Goal: Contribute content: Add original content to the website for others to see

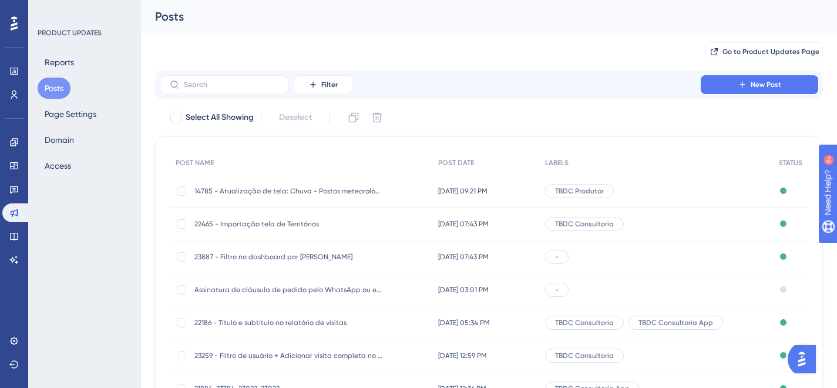
click at [335, 259] on span "23887 - Filtro no dashboard por [PERSON_NAME]" at bounding box center [289, 256] width 188 height 9
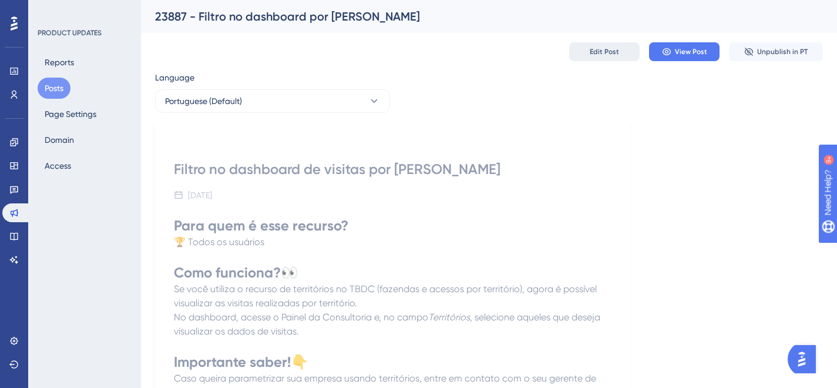
click at [608, 49] on span "Edit Post" at bounding box center [604, 51] width 29 height 9
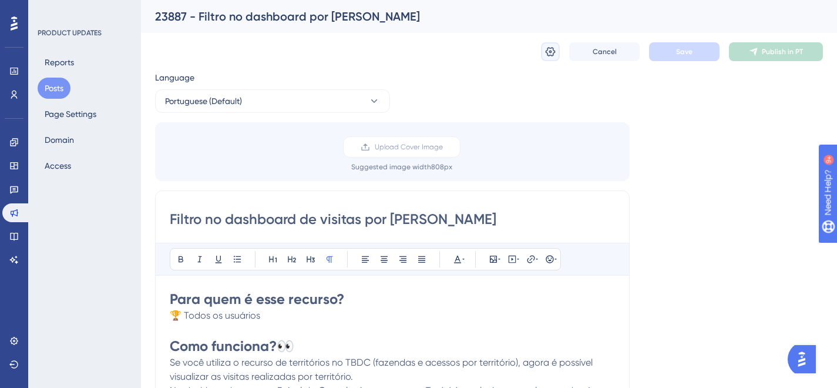
click at [553, 55] on icon at bounding box center [551, 51] width 10 height 9
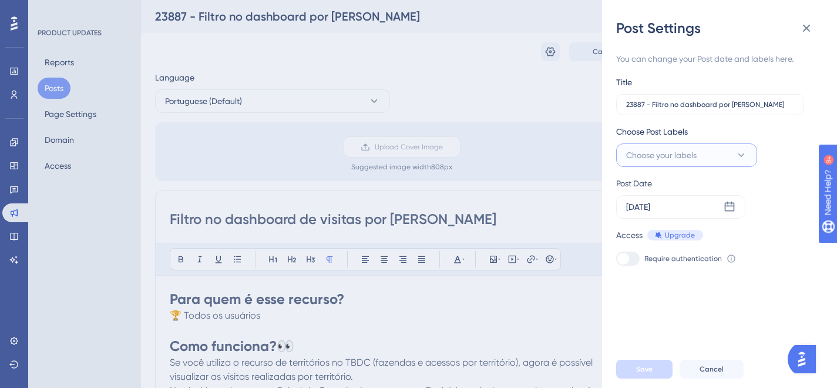
click at [732, 156] on button "Choose your labels" at bounding box center [687, 155] width 141 height 24
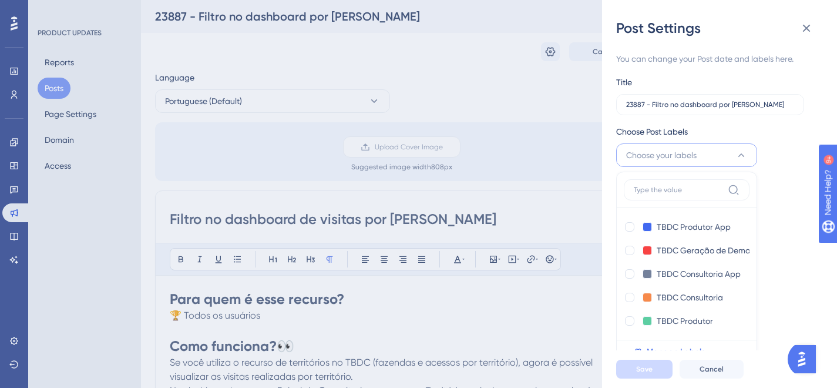
scroll to position [5, 0]
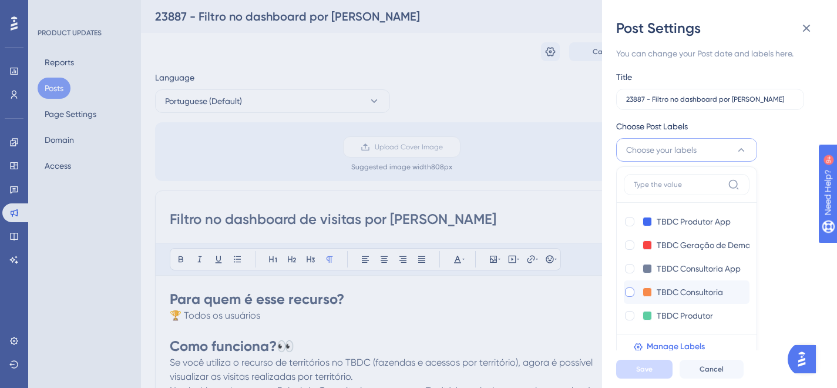
click at [632, 290] on div at bounding box center [629, 291] width 9 height 9
checkbox input "true"
click at [640, 374] on span "Save" at bounding box center [644, 368] width 16 height 9
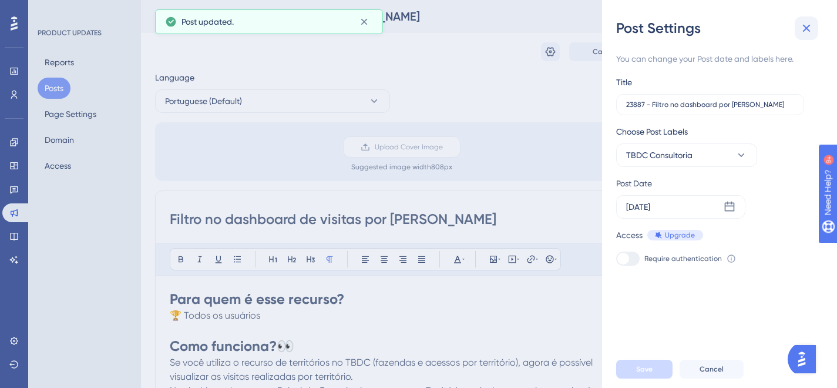
click at [807, 25] on icon at bounding box center [807, 28] width 14 height 14
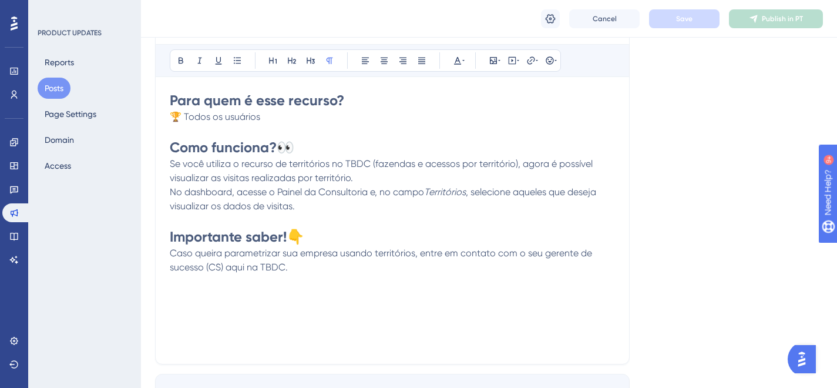
scroll to position [220, 0]
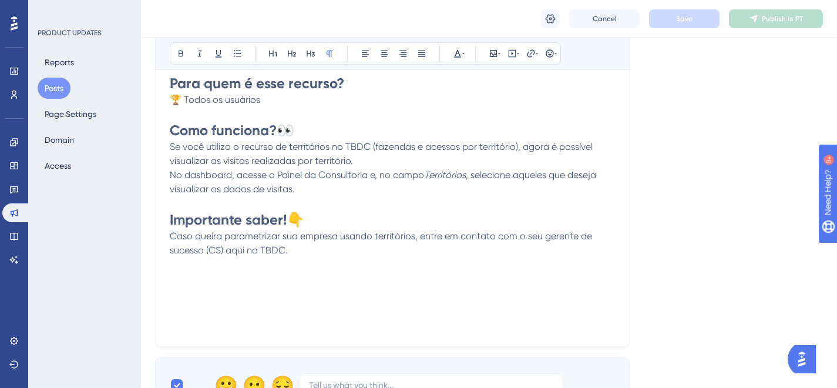
click at [326, 245] on p "Caso queira parametrizar sua empresa usando territórios, entre em contato com o…" at bounding box center [392, 243] width 445 height 28
click at [494, 53] on icon at bounding box center [493, 53] width 9 height 9
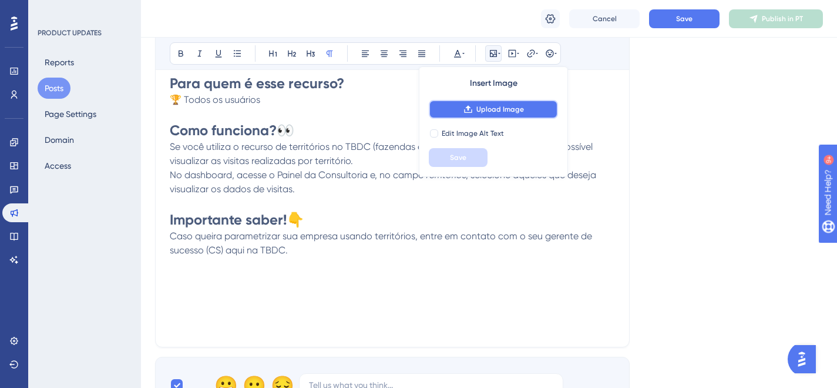
click at [485, 112] on span "Upload Image" at bounding box center [501, 109] width 48 height 9
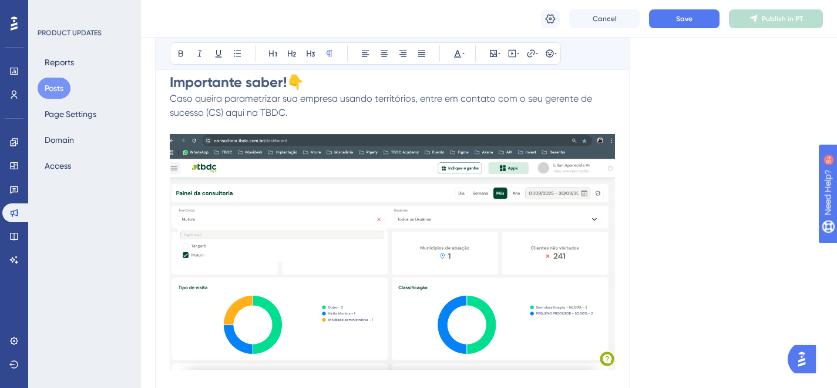
scroll to position [406, 0]
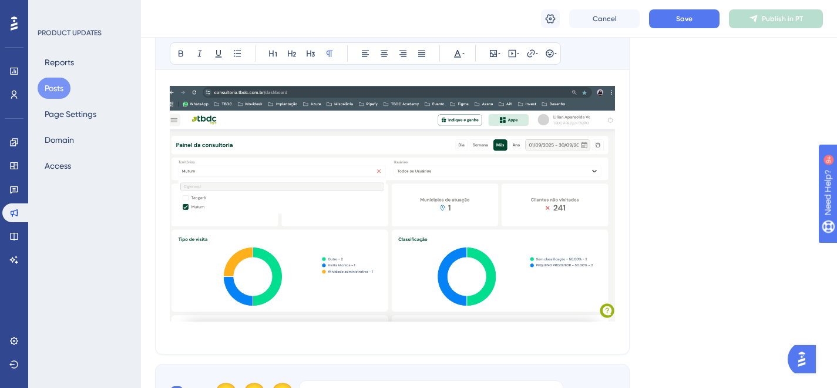
click at [438, 205] on img at bounding box center [392, 204] width 445 height 236
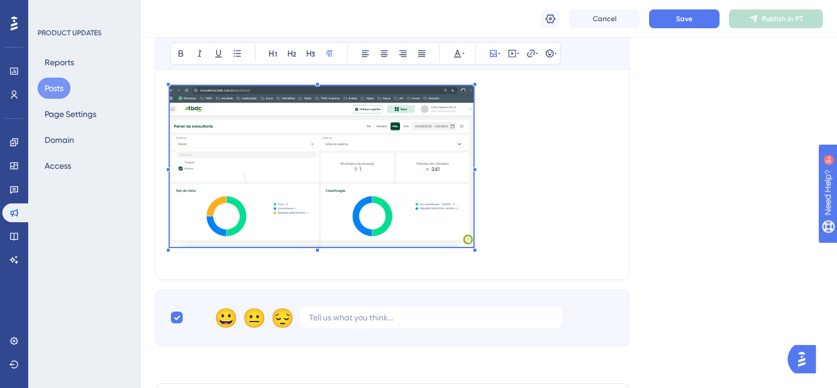
click at [473, 188] on span at bounding box center [322, 168] width 304 height 165
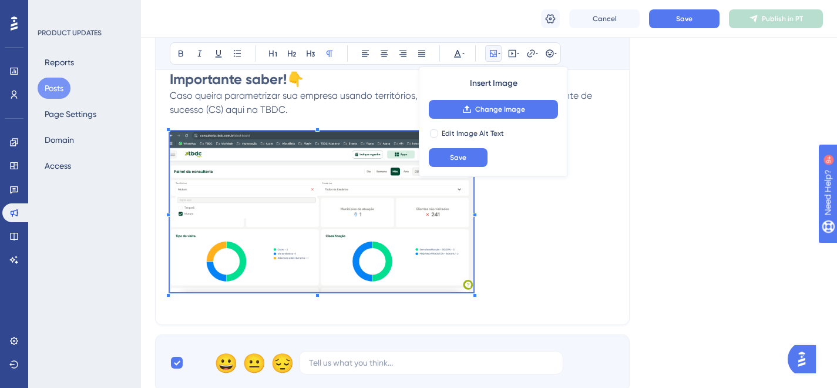
scroll to position [344, 0]
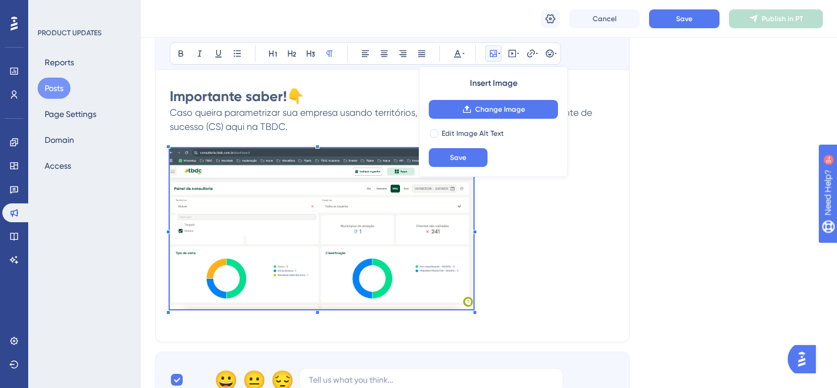
click at [568, 209] on p at bounding box center [392, 230] width 445 height 165
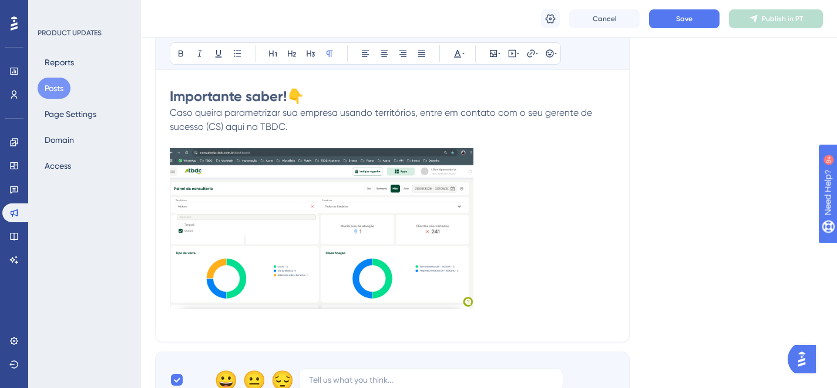
click at [270, 248] on img at bounding box center [322, 228] width 304 height 161
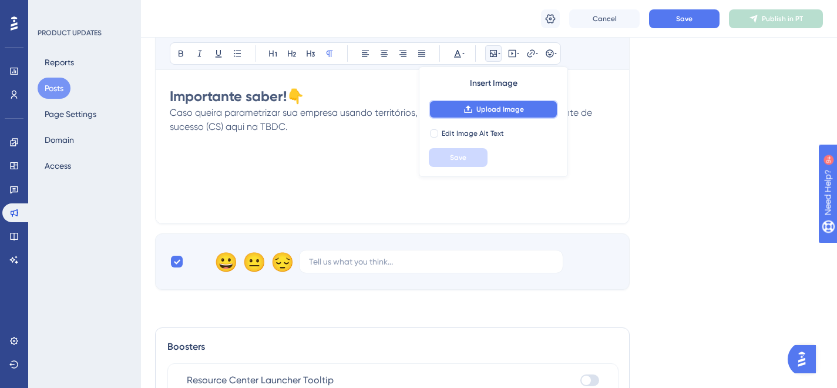
click at [481, 103] on button "Upload Image" at bounding box center [493, 109] width 129 height 19
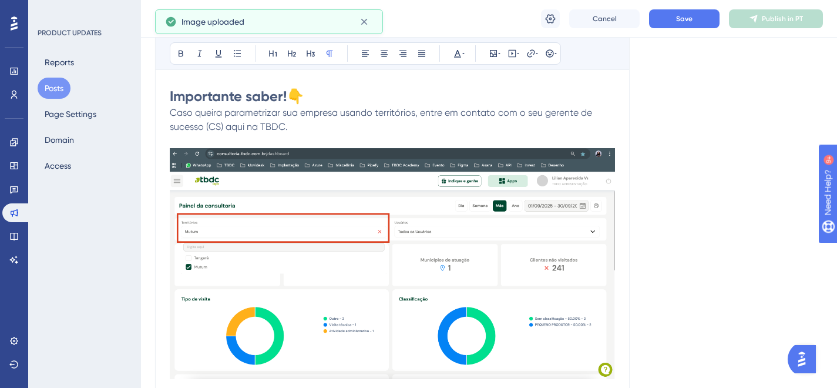
click at [394, 238] on img at bounding box center [392, 263] width 445 height 231
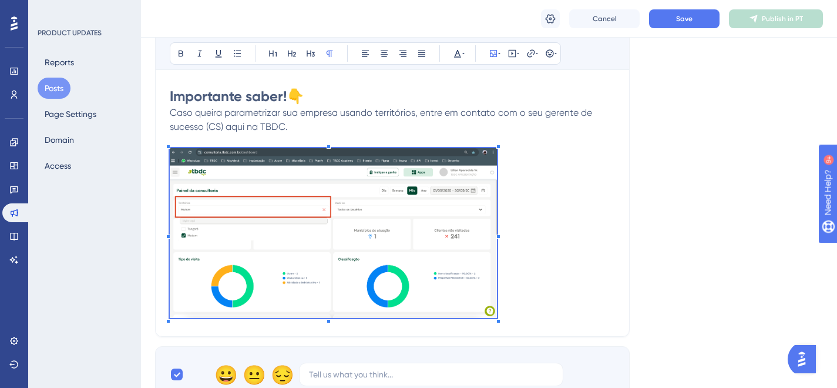
click at [496, 256] on span at bounding box center [333, 235] width 327 height 174
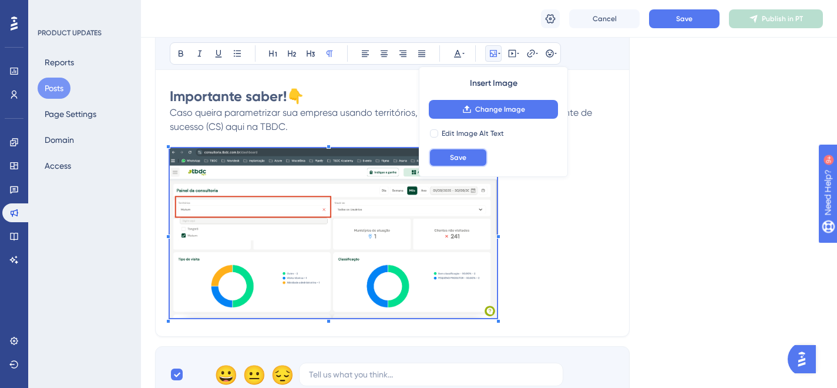
click at [457, 156] on span "Save" at bounding box center [458, 157] width 16 height 9
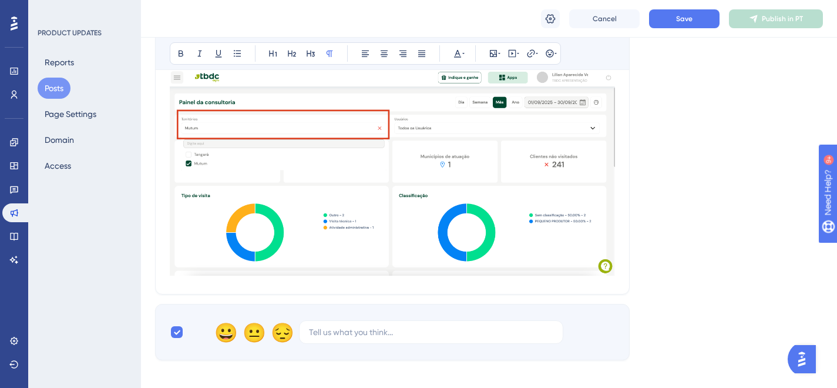
scroll to position [381, 0]
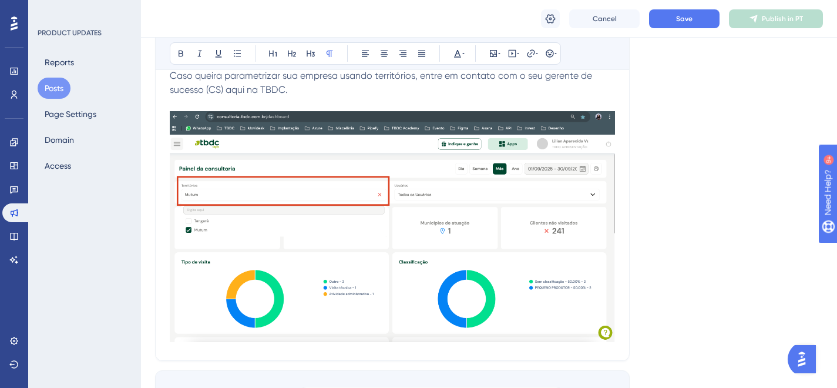
click at [466, 271] on img at bounding box center [392, 226] width 445 height 231
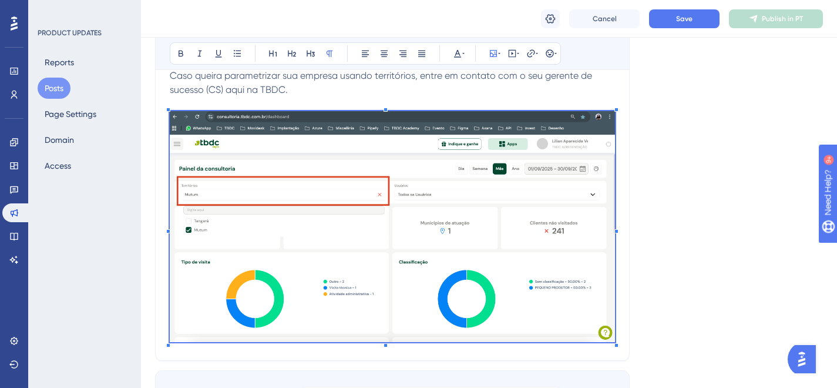
click at [617, 342] on div "Filtro no dashboard de visitas por Território Bold Italic Underline Bullet Poin…" at bounding box center [392, 87] width 475 height 547
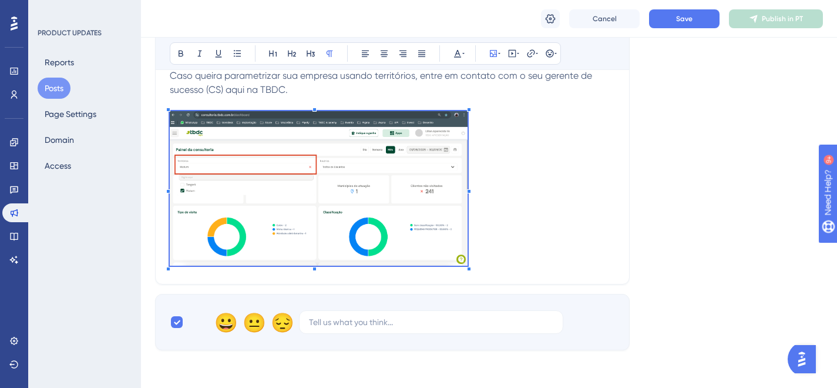
click at [468, 252] on p at bounding box center [392, 190] width 445 height 159
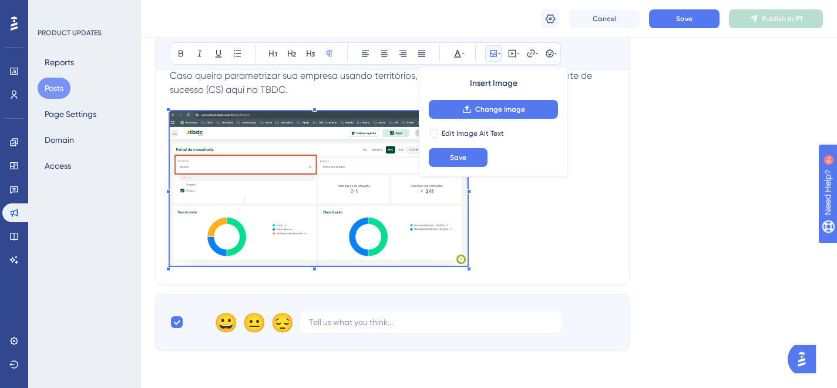
click at [686, 252] on div "Language Portuguese (Default) Upload Cover Image Suggested image width 808 px F…" at bounding box center [489, 22] width 668 height 656
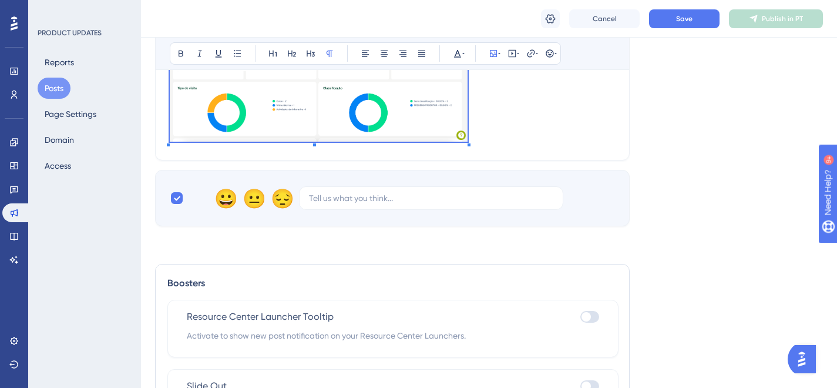
scroll to position [508, 0]
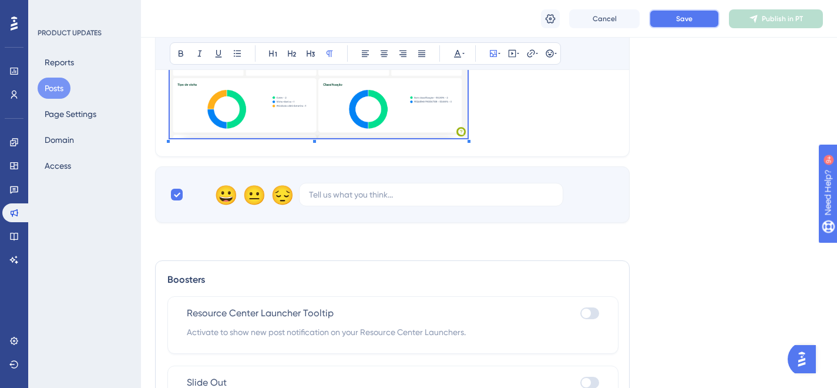
click at [693, 21] on button "Save" at bounding box center [684, 18] width 71 height 19
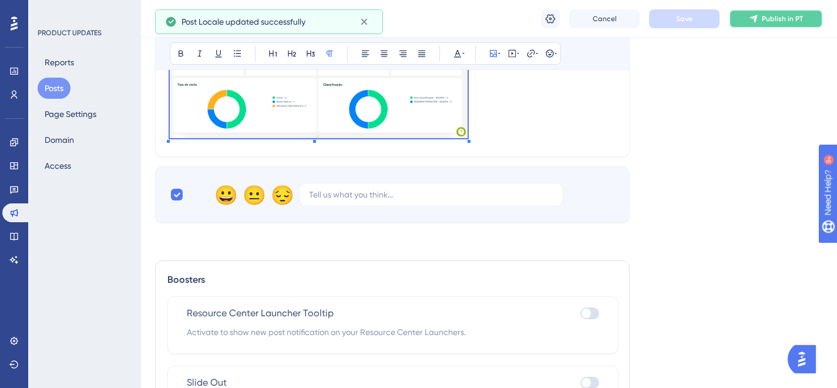
click at [790, 19] on span "Publish in PT" at bounding box center [782, 18] width 41 height 9
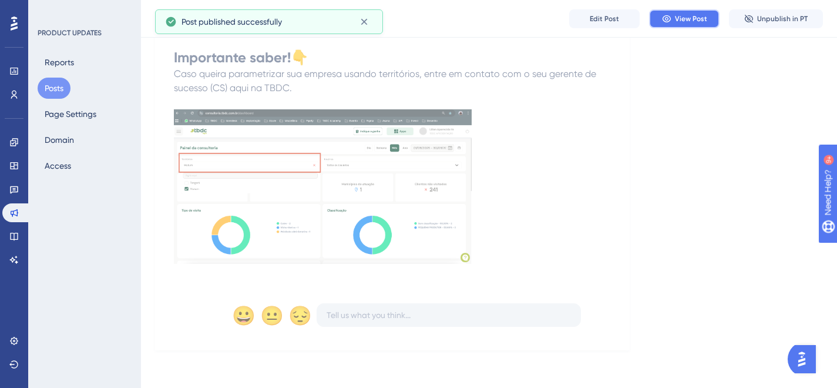
click at [697, 22] on span "View Post" at bounding box center [691, 18] width 32 height 9
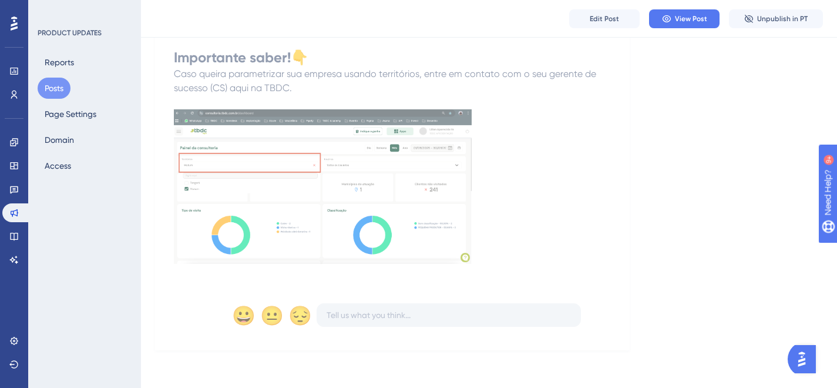
click at [53, 88] on button "Posts" at bounding box center [54, 88] width 33 height 21
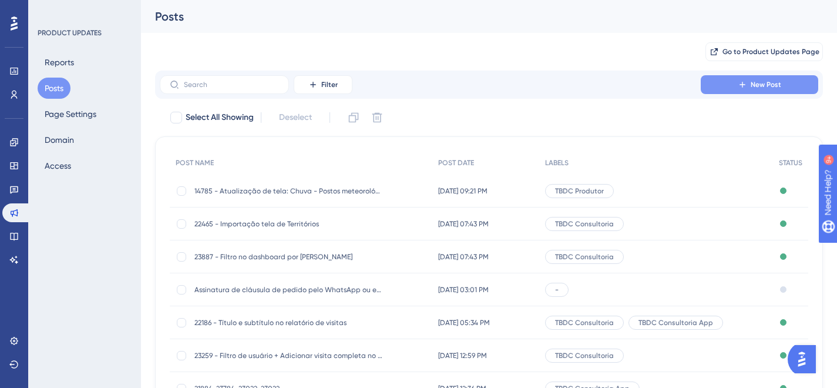
click at [768, 83] on span "New Post" at bounding box center [766, 84] width 31 height 9
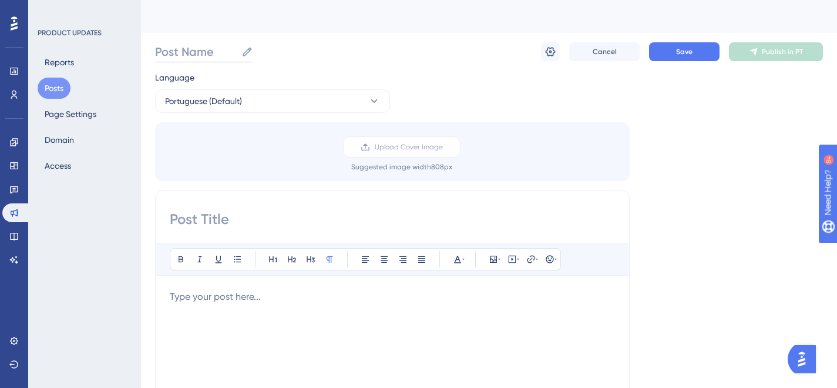
click at [186, 55] on input "Post Name" at bounding box center [196, 51] width 82 height 16
paste input "21331 - Edição de relatório de visitas pelo Consultoria web"
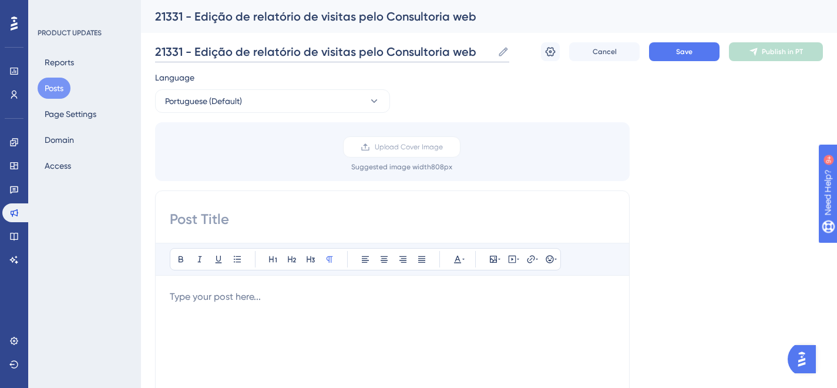
click at [180, 48] on input "21331 - Edição de relatório de visitas pelo Consultoria web" at bounding box center [324, 51] width 338 height 16
type input "21331 - Edição de relatório de visitas pelo Consultoria web"
click at [297, 212] on input at bounding box center [392, 219] width 445 height 19
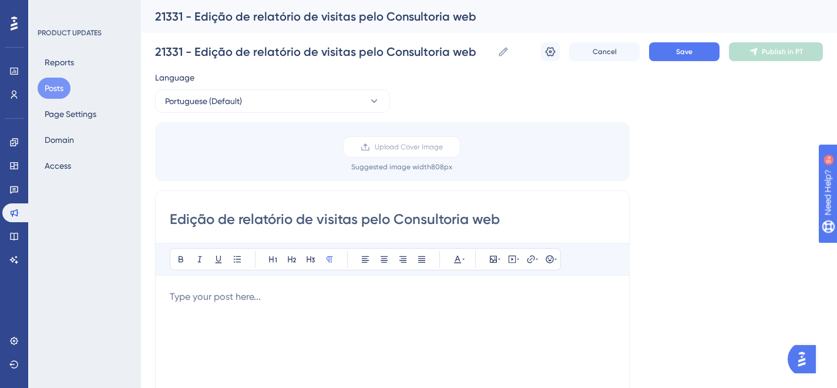
type input "Edição de relatório de visitas pelo Consultoria web"
click at [285, 300] on p at bounding box center [392, 297] width 445 height 14
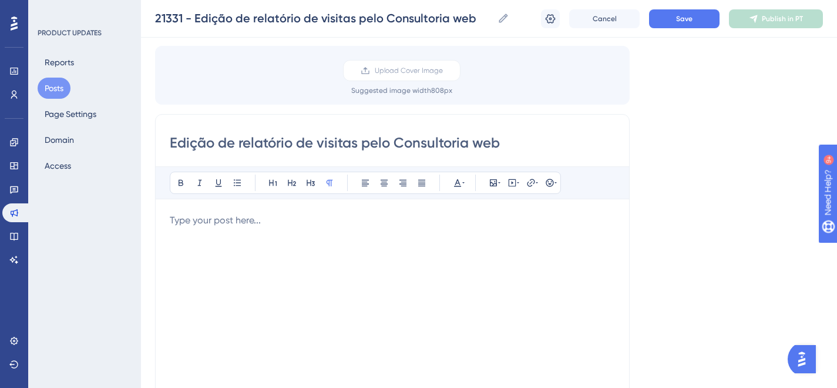
scroll to position [93, 0]
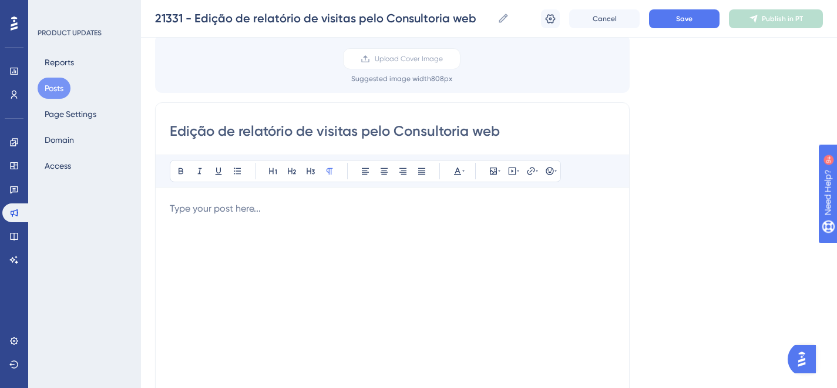
click at [244, 215] on div at bounding box center [392, 331] width 445 height 259
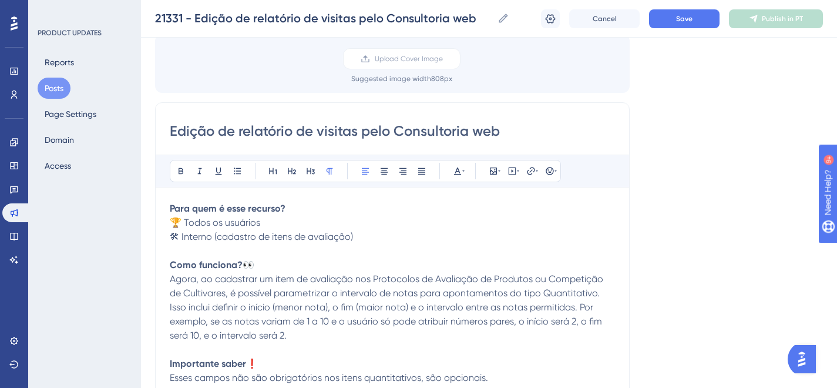
click at [301, 208] on p "Para quem é esse recurso?" at bounding box center [392, 209] width 445 height 14
drag, startPoint x: 300, startPoint y: 206, endPoint x: 164, endPoint y: 204, distance: 135.8
click at [164, 204] on div "Edição de relatório de visitas pelo Consultoria web Bold Italic Underline Bulle…" at bounding box center [392, 288] width 475 height 373
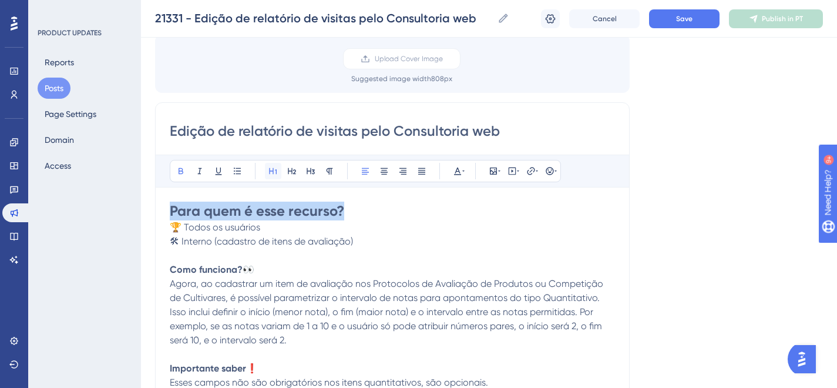
click at [273, 172] on icon at bounding box center [273, 171] width 8 height 6
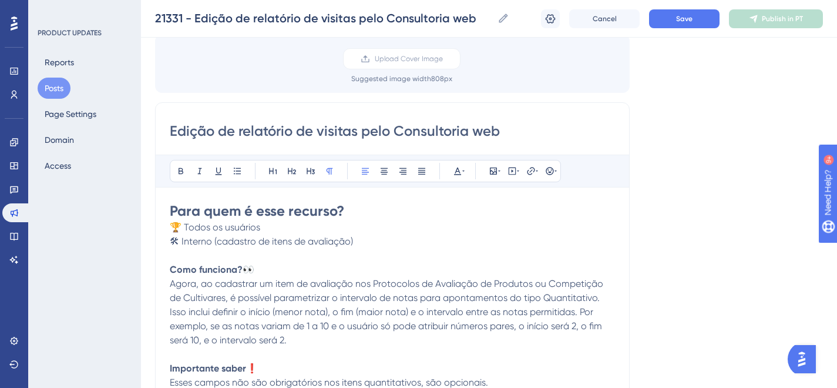
click at [366, 243] on p "🛠 Interno (cadastro de itens de avaliação)" at bounding box center [392, 241] width 445 height 14
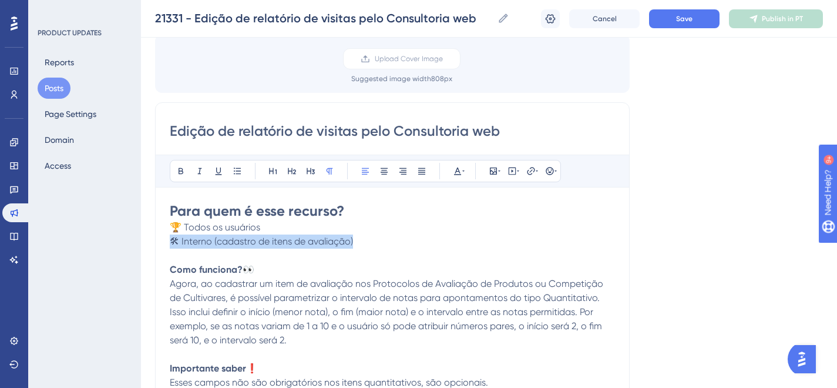
drag, startPoint x: 366, startPoint y: 240, endPoint x: 149, endPoint y: 240, distance: 217.5
click at [149, 240] on div "Performance Users Engagement Widgets Feedback Product Updates Knowledge Base AI…" at bounding box center [489, 344] width 696 height 875
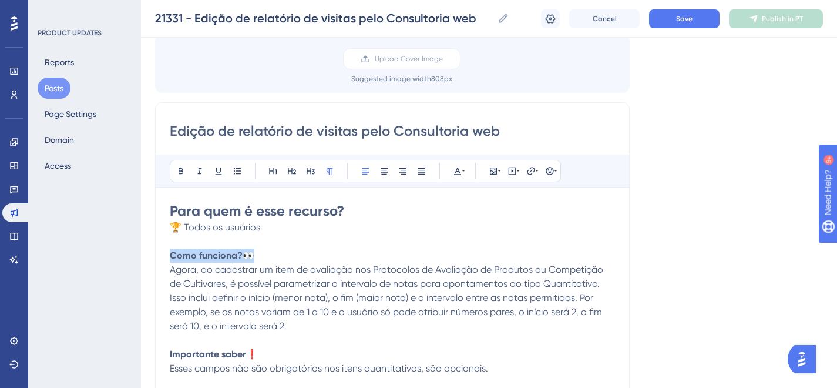
drag, startPoint x: 270, startPoint y: 254, endPoint x: 138, endPoint y: 252, distance: 131.7
click at [141, 252] on div "Performance Users Engagement Widgets Feedback Product Updates Knowledge Base AI…" at bounding box center [489, 344] width 696 height 875
click at [270, 168] on icon at bounding box center [273, 170] width 9 height 9
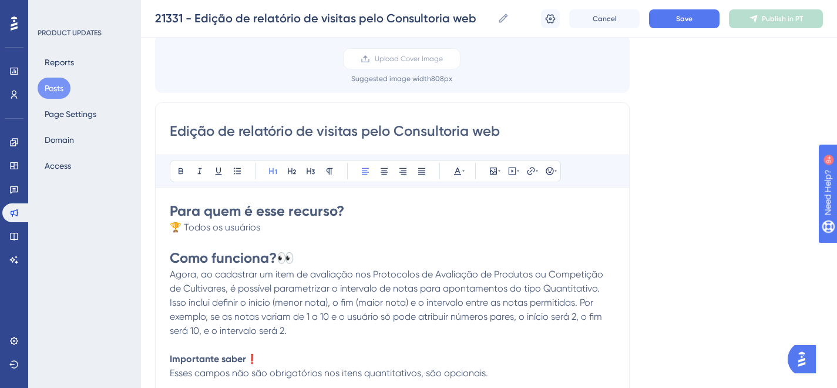
click at [327, 282] on p "Agora, ao cadastrar um item de avaliação nos Protocolos de Avaliação de Produto…" at bounding box center [392, 302] width 445 height 71
click at [203, 276] on span "Agora, ao cadastrar um item de avaliação nos Protocolos de Avaliação de Produto…" at bounding box center [388, 303] width 436 height 68
click at [198, 275] on span "Agora, ao cadastrar um item de avaliação nos Protocolos de Avaliação de Produto…" at bounding box center [388, 303] width 436 height 68
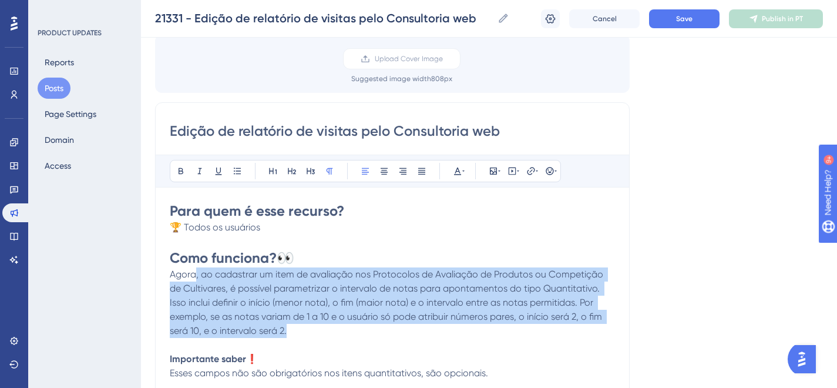
drag, startPoint x: 313, startPoint y: 334, endPoint x: 196, endPoint y: 275, distance: 130.6
click at [196, 275] on p "Agora, ao cadastrar um item de avaliação nos Protocolos de Avaliação de Produto…" at bounding box center [392, 302] width 445 height 71
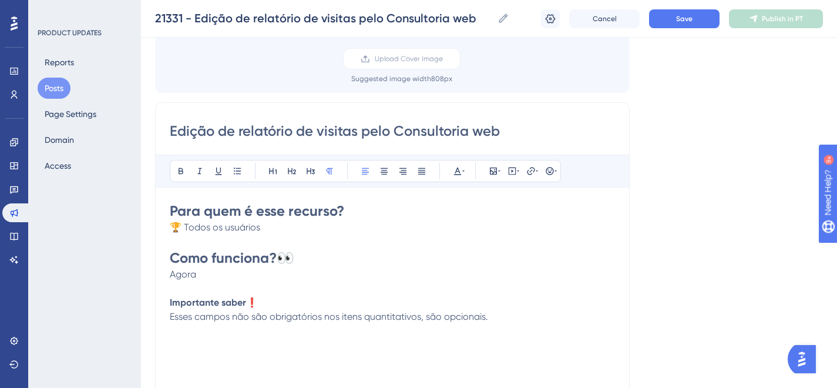
click at [273, 301] on p "Importante saber ❗" at bounding box center [392, 303] width 445 height 14
drag, startPoint x: 273, startPoint y: 302, endPoint x: 136, endPoint y: 303, distance: 136.9
click at [141, 303] on div "Performance Users Engagement Widgets Feedback Product Updates Knowledge Base AI…" at bounding box center [489, 344] width 696 height 875
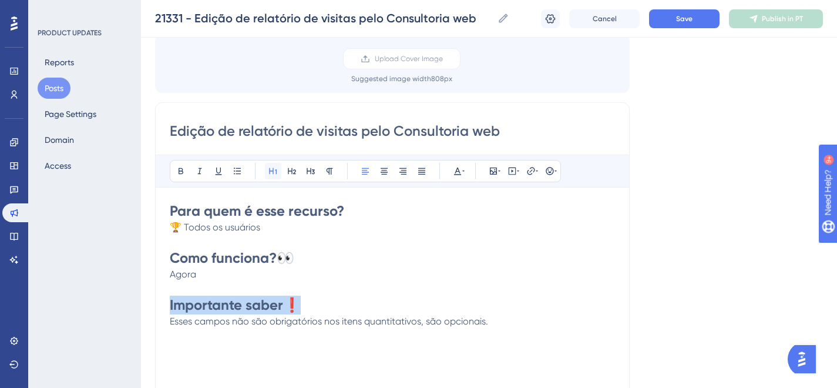
click at [269, 173] on icon at bounding box center [273, 171] width 8 height 6
click at [225, 268] on p "Agora" at bounding box center [392, 274] width 445 height 14
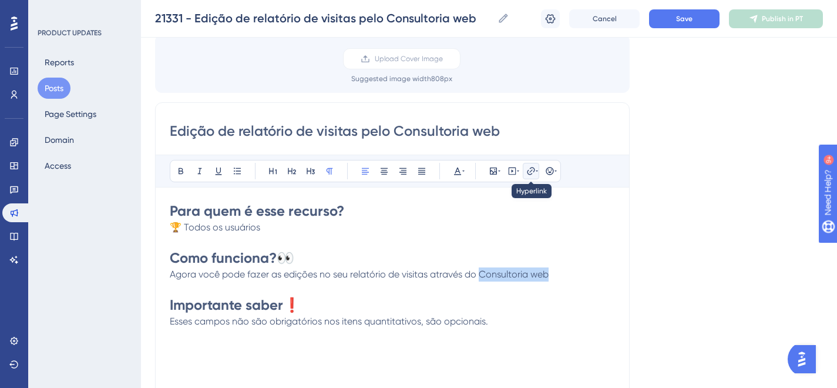
click at [527, 170] on icon at bounding box center [531, 170] width 9 height 9
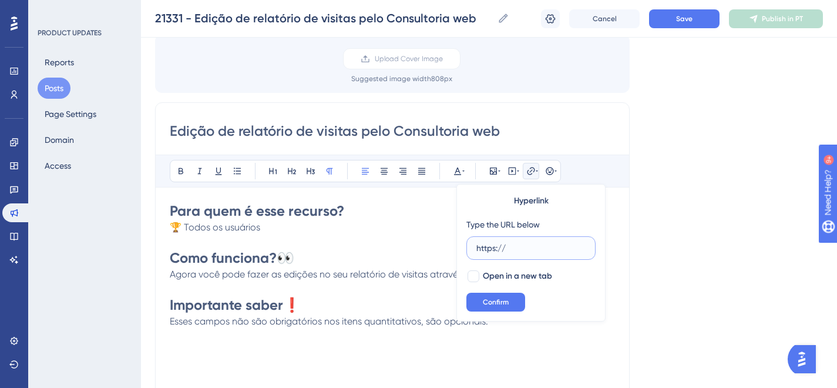
paste input "https://consultoria.tbdc.com.br/report/visit-by-consultant"
type input "https://https://consultoria.tbdc.com.br/report/visit-by-consultant"
click at [502, 303] on span "Confirm" at bounding box center [496, 301] width 26 height 9
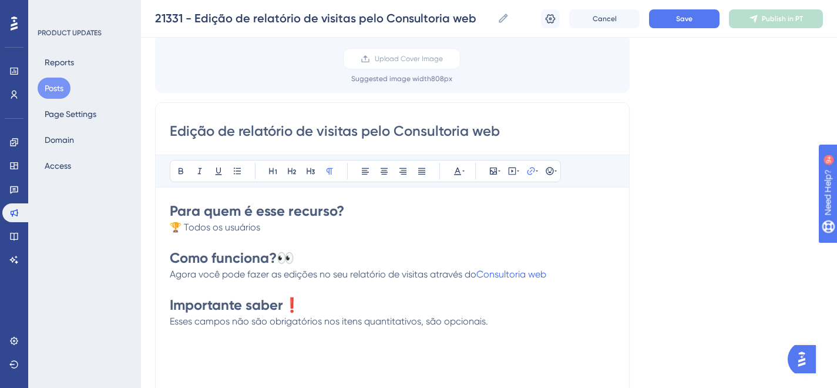
click at [565, 300] on h1 "Importante saber ❗" at bounding box center [392, 305] width 445 height 19
click at [573, 277] on p "Agora você pode fazer as edições no seu relatório de visitas através do Consult…" at bounding box center [392, 274] width 445 height 14
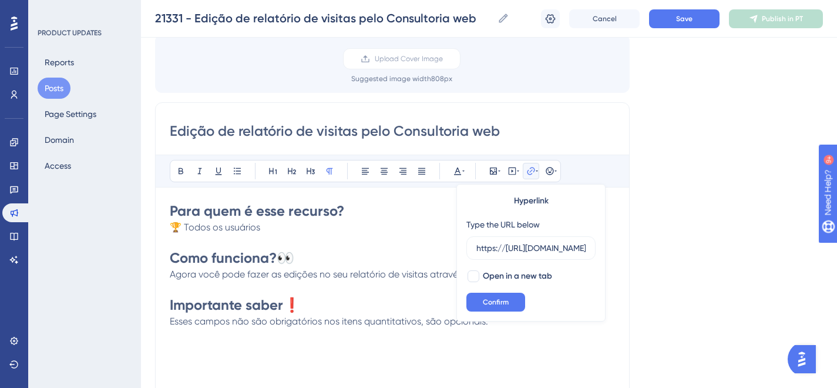
scroll to position [0, 144]
click at [613, 356] on div "Para quem é esse recurso? 🏆 Todos os usuários Como funciona? 👀 Agora você pode …" at bounding box center [392, 331] width 445 height 259
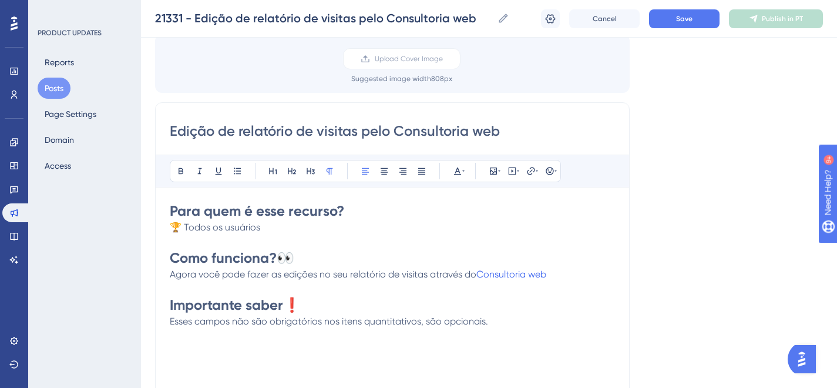
click at [562, 273] on p "Agora você pode fazer as edições no seu relatório de visitas através do Consult…" at bounding box center [392, 274] width 445 height 14
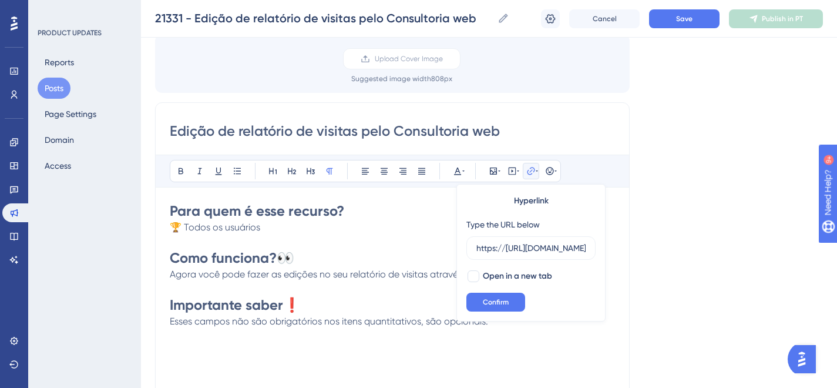
scroll to position [0, 144]
click at [408, 279] on span "Agora você pode fazer as edições no seu relatório de visitas através do" at bounding box center [323, 274] width 307 height 11
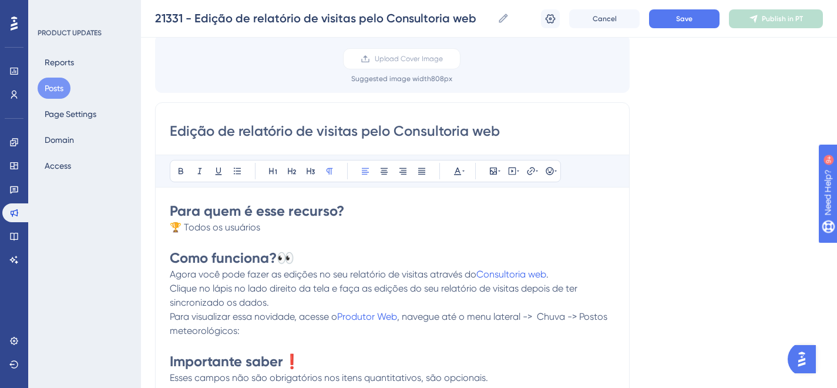
click at [381, 334] on p "Para visualizar essa novidade, acesse o Produtor Web , navegue até o menu later…" at bounding box center [392, 324] width 445 height 28
click at [411, 315] on span ", navegue até o menu lateral -> Chuva -> Postos meteorológicos:" at bounding box center [390, 323] width 440 height 25
click at [477, 270] on span "Agora você pode fazer as edições no seu relatório de visitas através do" at bounding box center [323, 274] width 307 height 11
copy span "Consultoria web"
click at [572, 317] on span ", navegue até o menu lateral -> Chuva -> Postos meteorológicos:" at bounding box center [381, 323] width 422 height 25
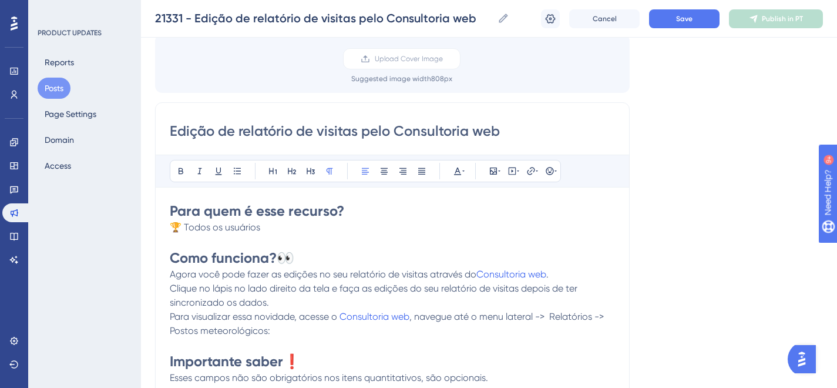
click at [271, 331] on p "Para visualizar essa novidade, acesse o Consultoria web , navegue até o menu la…" at bounding box center [392, 324] width 445 height 28
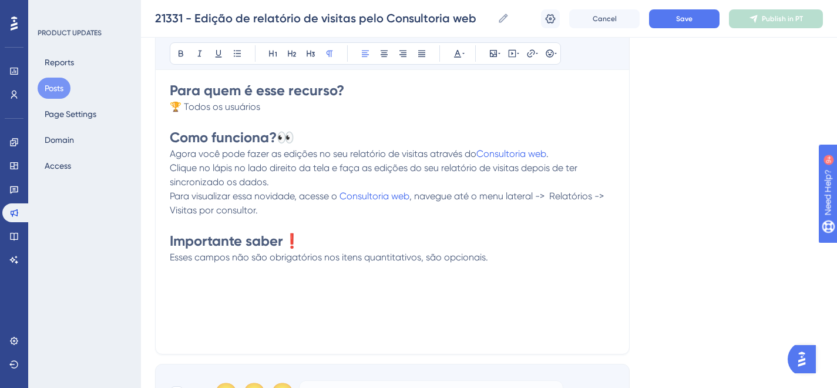
scroll to position [225, 0]
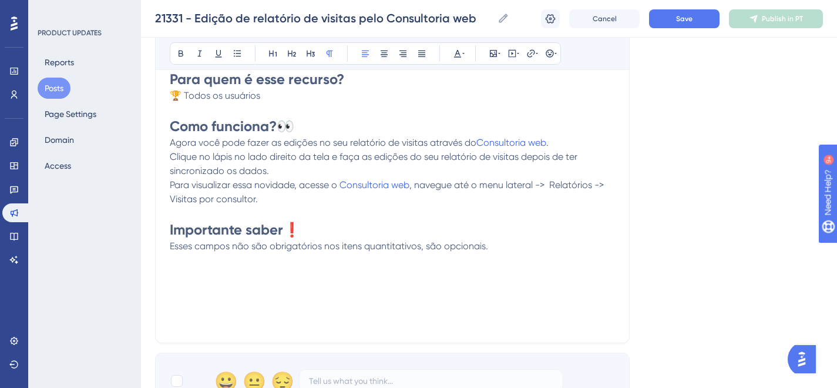
drag, startPoint x: 485, startPoint y: 249, endPoint x: 154, endPoint y: 229, distance: 332.1
click at [154, 229] on div "Performance Users Engagement Widgets Feedback Product Updates Knowledge Base AI…" at bounding box center [489, 212] width 696 height 875
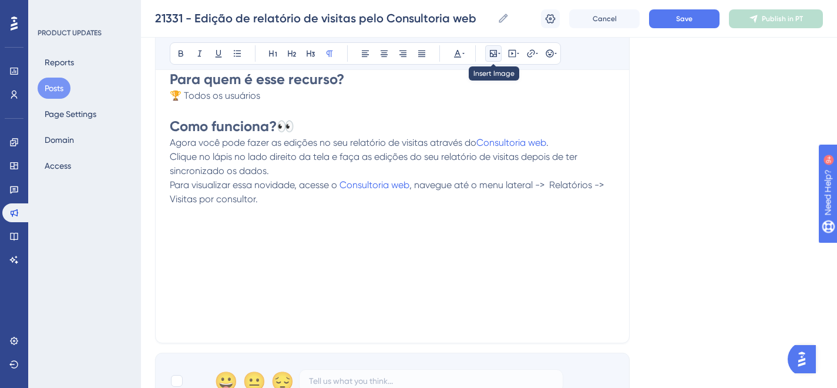
click at [495, 54] on icon at bounding box center [493, 53] width 7 height 7
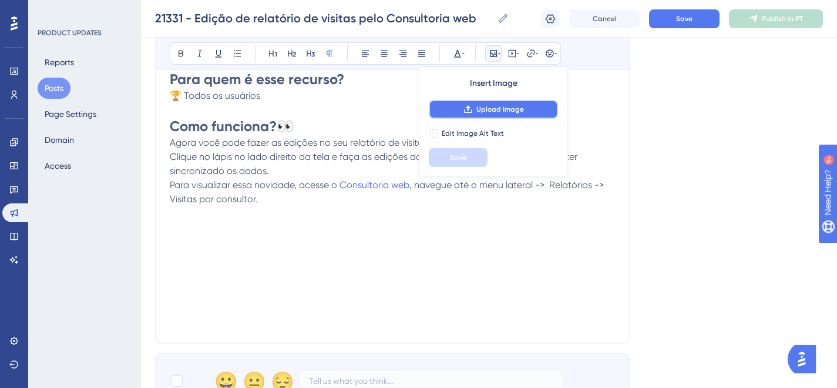
click at [509, 104] on button "Upload Image" at bounding box center [493, 109] width 129 height 19
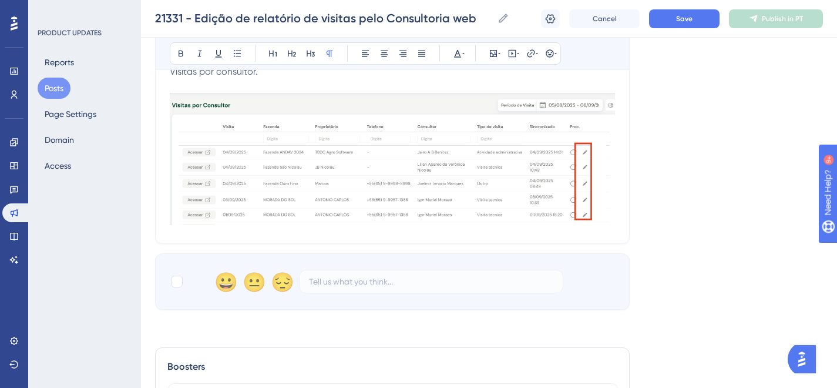
scroll to position [185, 0]
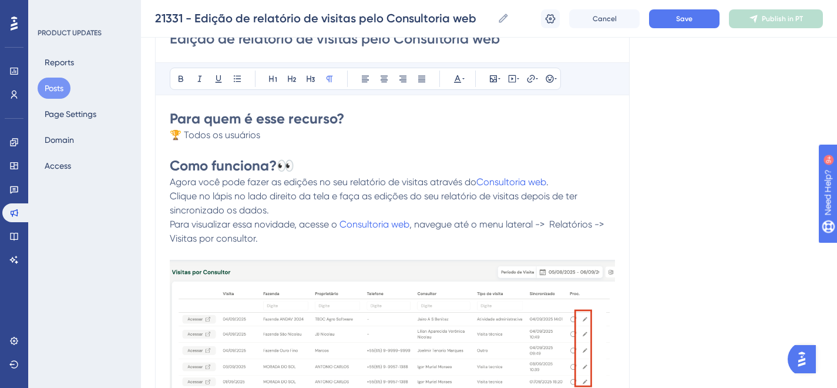
click at [169, 184] on div "Edição de relatório de visitas pelo Consultoria web Bold Italic Underline Bulle…" at bounding box center [392, 210] width 475 height 401
drag, startPoint x: 205, startPoint y: 186, endPoint x: 376, endPoint y: 190, distance: 171.1
click at [376, 190] on div "Edição de relatório de visitas pelo Consultoria web Bold Italic Underline Bulle…" at bounding box center [392, 210] width 475 height 401
click at [384, 191] on span "Clique no lápis no lado direito da tela e faça as edições do seu relatório de v…" at bounding box center [375, 202] width 410 height 25
click at [260, 235] on p "Para visualizar essa novidade, acesse o Consultoria web , navegue até o menu la…" at bounding box center [392, 231] width 445 height 28
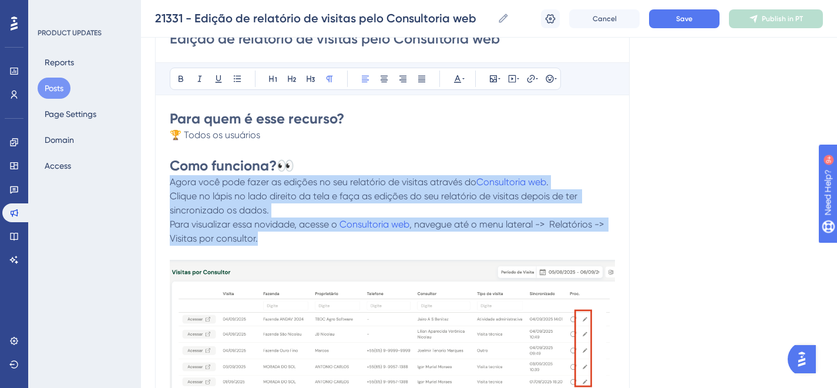
drag, startPoint x: 273, startPoint y: 240, endPoint x: 149, endPoint y: 183, distance: 136.5
click at [149, 183] on div "Performance Users Engagement Widgets Feedback Product Updates Knowledge Base AI…" at bounding box center [489, 266] width 696 height 903
copy div "Agora você pode fazer as edições no seu relatório de visitas através do Consult…"
click at [316, 239] on p "Para visualizar essa novidade, acesse o Consultoria web , navegue até o menu la…" at bounding box center [392, 231] width 445 height 28
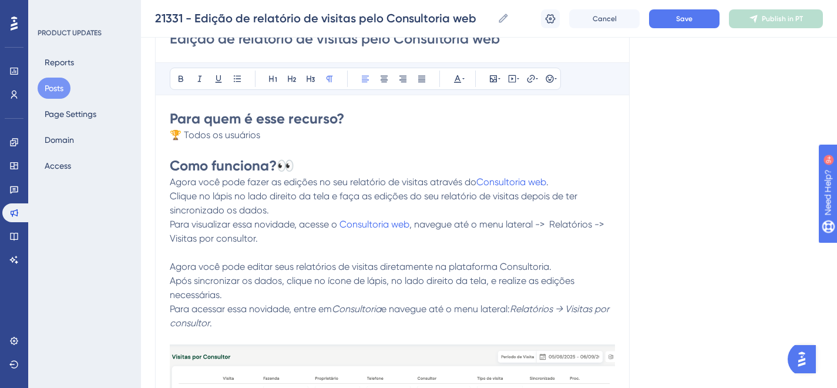
click at [303, 177] on span "Agora você pode fazer as edições no seu relatório de visitas através do" at bounding box center [323, 181] width 307 height 11
click at [307, 184] on span "Agora você pode fazer as edições no seu relatório de visitas através do" at bounding box center [323, 181] width 307 height 11
click at [519, 183] on p "Agora você pode editar o seu relatório de visitas através do Consultoria web ." at bounding box center [392, 182] width 445 height 14
click at [170, 195] on span "Clique no lápis no lado direito da tela e faça as edições do seu relatório de v…" at bounding box center [375, 202] width 410 height 25
drag, startPoint x: 167, startPoint y: 224, endPoint x: 271, endPoint y: 243, distance: 105.1
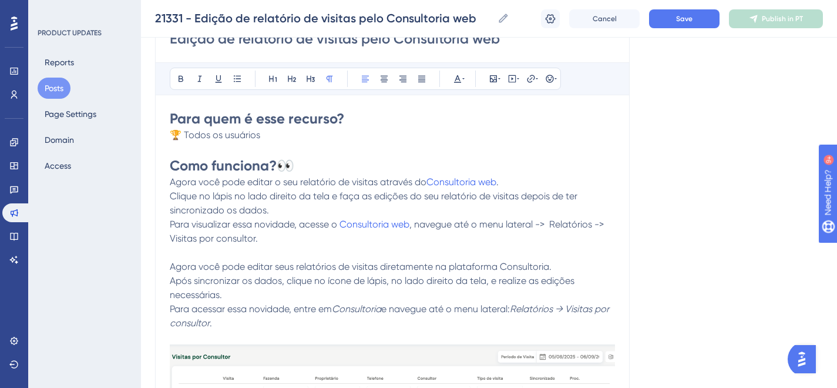
click at [253, 227] on div "Edição de relatório de visitas pelo Consultoria web Bold Italic Underline Bulle…" at bounding box center [392, 252] width 475 height 485
click at [268, 238] on p "Para visualizar essa novidade, acesse o Consultoria web , navegue até o menu la…" at bounding box center [392, 231] width 445 height 28
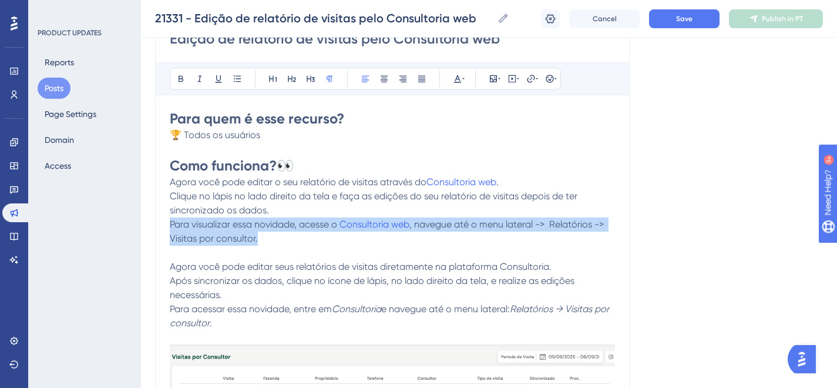
drag, startPoint x: 264, startPoint y: 239, endPoint x: 167, endPoint y: 226, distance: 97.9
click at [167, 226] on div "Edição de relatório de visitas pelo Consultoria web Bold Italic Underline Bulle…" at bounding box center [392, 252] width 475 height 485
copy p "Para visualizar essa novidade, acesse o Consultoria web , navegue até o menu la…"
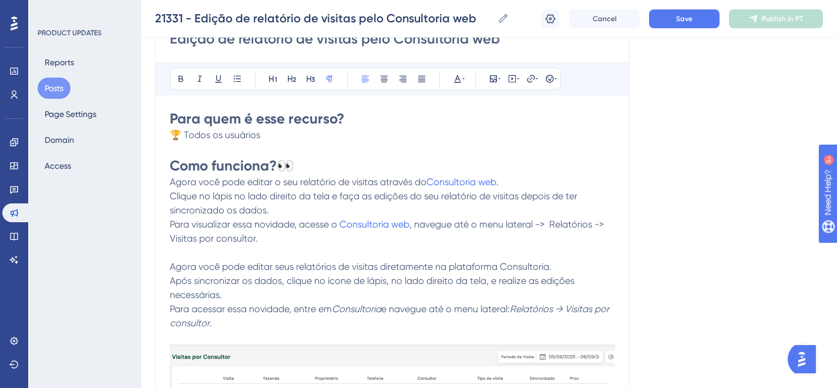
click at [172, 192] on span "Clique no lápis no lado direito da tela e faça as edições do seu relatório de v…" at bounding box center [375, 202] width 410 height 25
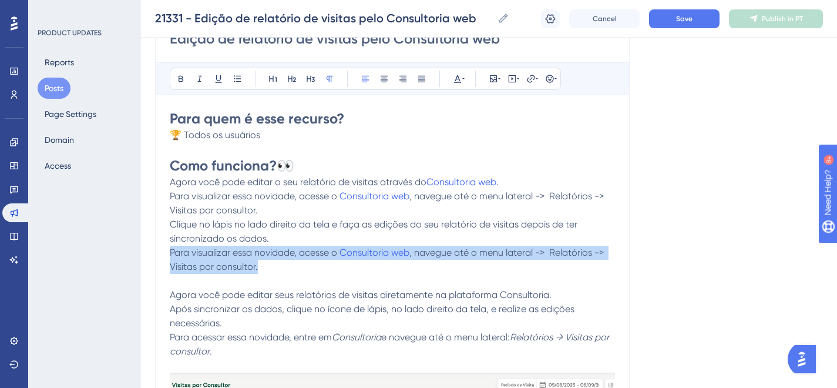
drag, startPoint x: 275, startPoint y: 266, endPoint x: 156, endPoint y: 257, distance: 119.6
click at [155, 256] on div "Edição de relatório de visitas pelo Consultoria web Bold Italic Underline Bulle…" at bounding box center [392, 267] width 475 height 514
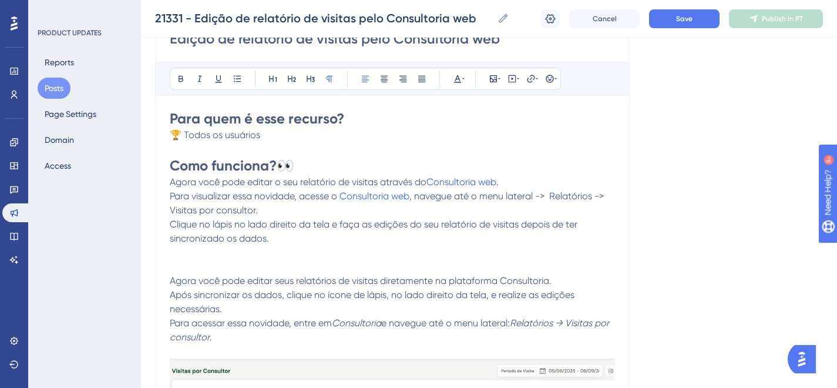
click at [378, 230] on p "Clique no lápis no lado direito da tela e faça as edições do seu relatório de v…" at bounding box center [392, 231] width 445 height 28
click at [340, 222] on span "Clique no lápis no lado direito da tela e faça as edições do seu relatório de v…" at bounding box center [375, 231] width 410 height 25
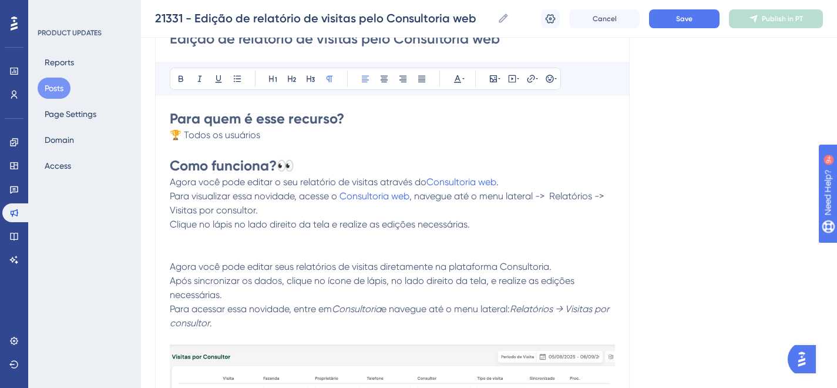
click at [233, 325] on p "Agora você pode editar seus relatórios de visitas diretamente na plataforma Con…" at bounding box center [392, 295] width 445 height 71
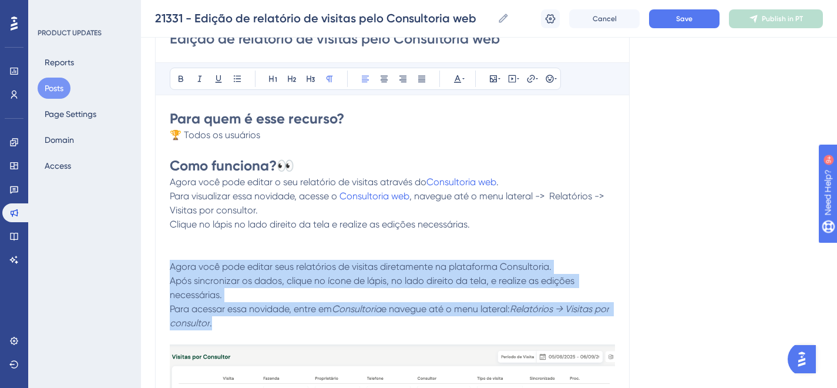
drag, startPoint x: 234, startPoint y: 324, endPoint x: 162, endPoint y: 269, distance: 90.9
click at [162, 269] on div "Edição de relatório de visitas pelo Consultoria web Bold Italic Underline Bulle…" at bounding box center [392, 252] width 475 height 485
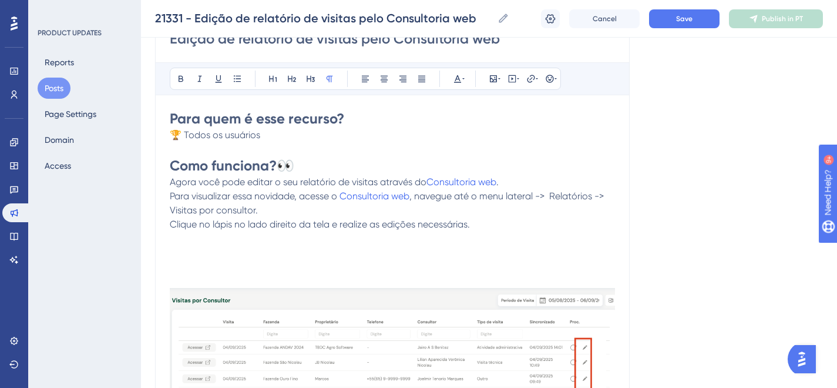
click at [493, 227] on p "Clique no lápis no lado direito da tela e realize as edições necessárias." at bounding box center [392, 224] width 445 height 14
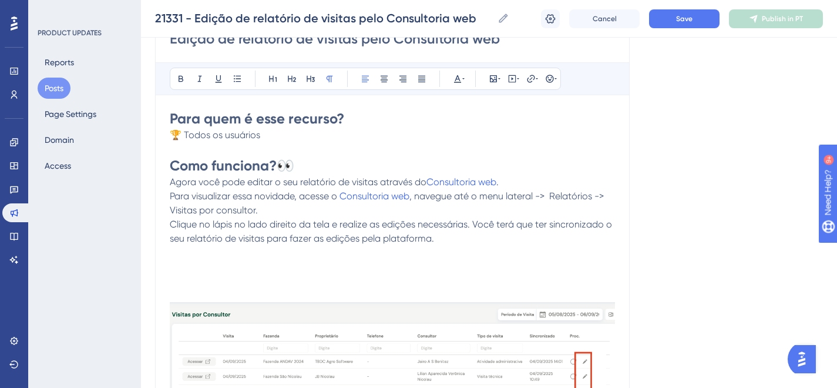
click at [479, 229] on p "Clique no lápis no lado direito da tela e realize as edições necessárias. Você …" at bounding box center [392, 231] width 445 height 28
click at [477, 222] on span "Clique no lápis no lado direito da tela e realize as edições necessárias. Você …" at bounding box center [392, 231] width 445 height 25
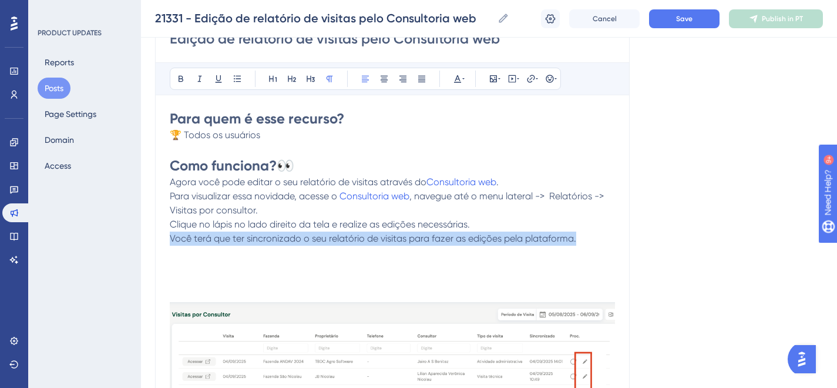
drag, startPoint x: 558, startPoint y: 239, endPoint x: 158, endPoint y: 240, distance: 400.2
click at [158, 240] on div "Edição de relatório de visitas pelo Consultoria web Bold Italic Underline Bulle…" at bounding box center [392, 231] width 475 height 443
copy span "Você terá que ter sincronizado o seu relatório de visitas para fazer as edições…"
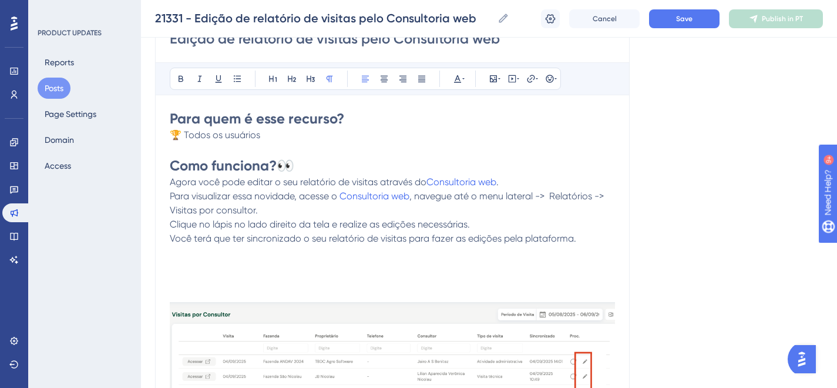
click at [396, 243] on span "Você terá que ter sincronizado o seu relatório de visitas para fazer as edições…" at bounding box center [373, 238] width 407 height 11
click at [167, 236] on div "Edição de relatório de visitas pelo Consultoria web Bold Italic Underline Bulle…" at bounding box center [392, 231] width 475 height 443
click at [223, 249] on p at bounding box center [392, 253] width 445 height 14
drag, startPoint x: 166, startPoint y: 238, endPoint x: 294, endPoint y: 234, distance: 128.2
click at [294, 234] on div "Edição de relatório de visitas pelo Consultoria web Bold Italic Underline Bulle…" at bounding box center [392, 231] width 475 height 443
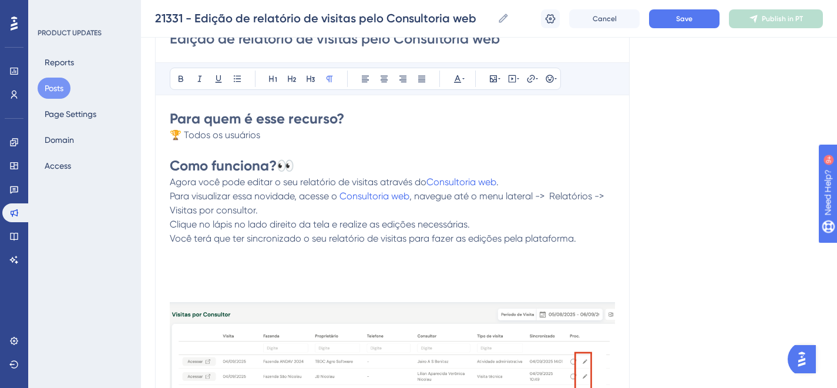
drag, startPoint x: 293, startPoint y: 240, endPoint x: 214, endPoint y: 242, distance: 79.4
click at [293, 239] on span "Você terá que ter sincronizado o seu relatório de visitas para fazer as edições…" at bounding box center [373, 238] width 407 height 11
click at [170, 238] on span "Você terá que ter sincronizado o seu relatório de visitas para fazer as edições…" at bounding box center [373, 238] width 407 height 11
drag, startPoint x: 230, startPoint y: 265, endPoint x: 210, endPoint y: 280, distance: 24.8
click at [228, 266] on p at bounding box center [392, 267] width 445 height 14
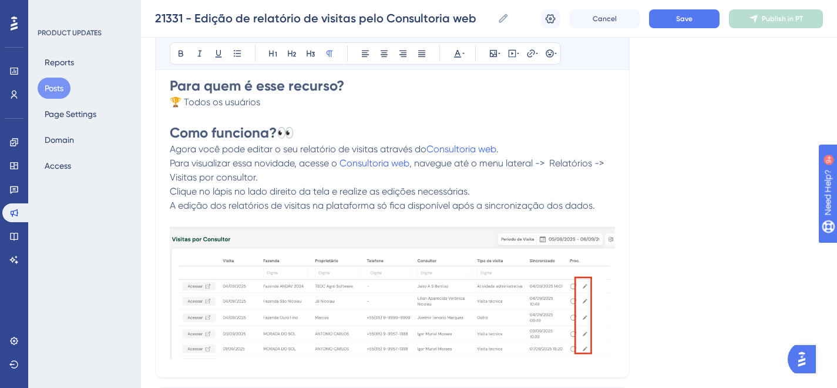
scroll to position [239, 0]
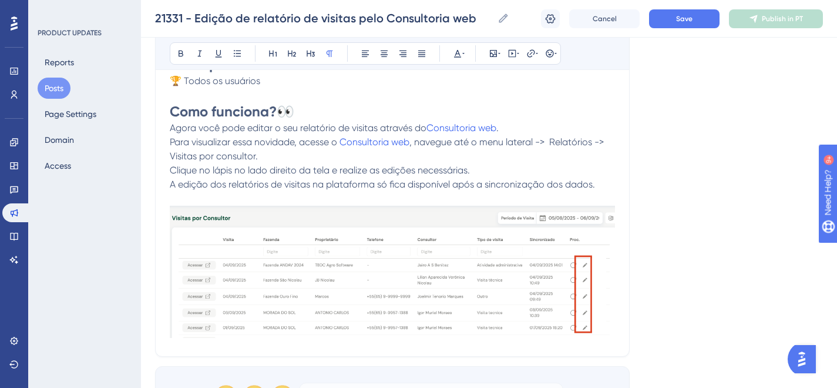
click at [444, 194] on p at bounding box center [392, 199] width 445 height 14
click at [493, 169] on p "Clique no lápis no lado direito da tela e realize as edições necessárias." at bounding box center [392, 170] width 445 height 14
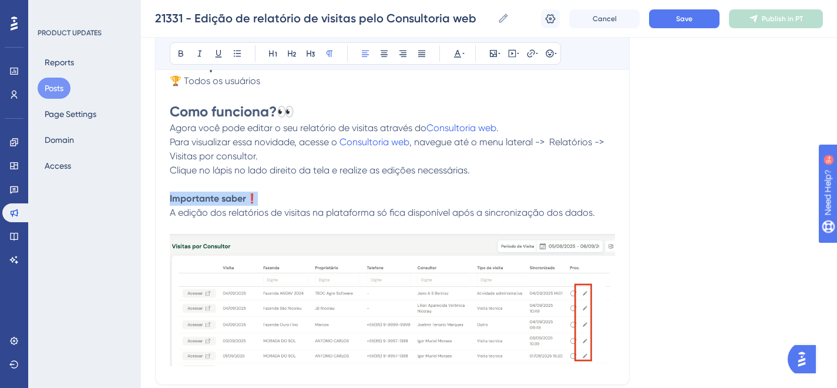
drag, startPoint x: 264, startPoint y: 193, endPoint x: 162, endPoint y: 193, distance: 101.7
click at [162, 193] on div "Edição de relatório de visitas pelo Consultoria web Bold Italic Underline Bulle…" at bounding box center [392, 170] width 475 height 429
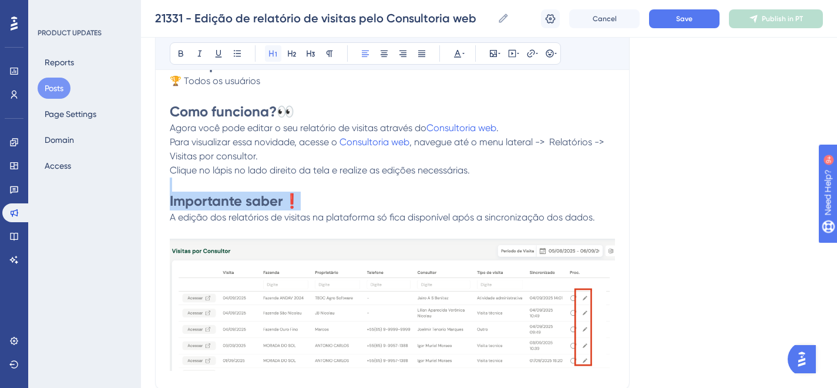
click at [276, 51] on icon at bounding box center [273, 53] width 9 height 9
click at [297, 106] on h1 "Como funciona? 👀" at bounding box center [392, 111] width 445 height 19
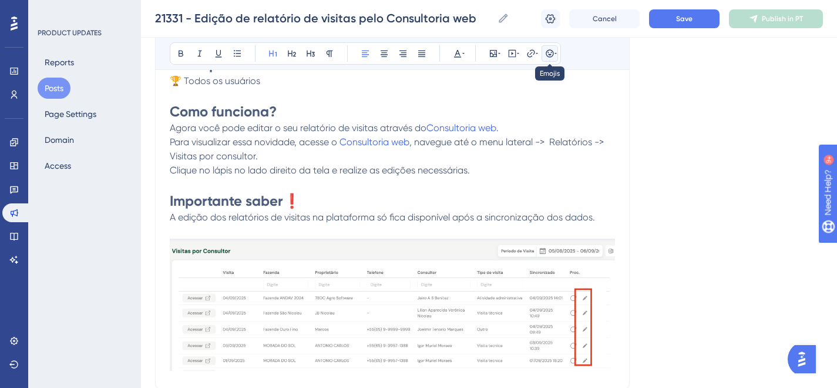
click at [552, 51] on icon at bounding box center [550, 53] width 8 height 8
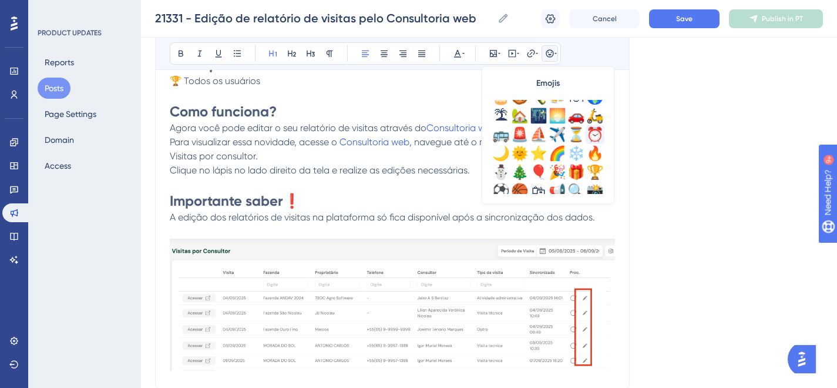
scroll to position [307, 0]
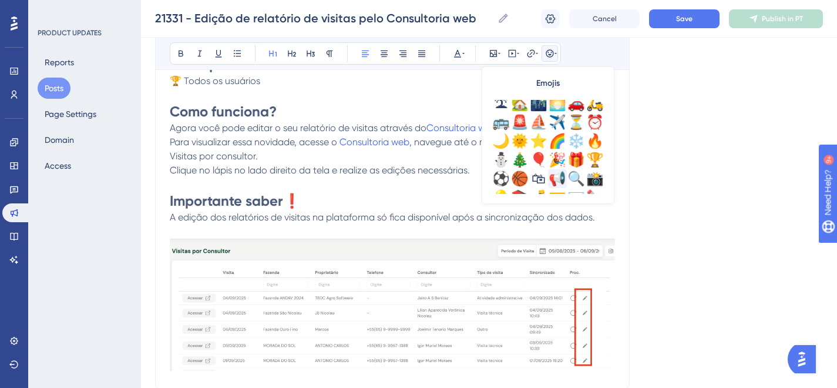
click at [559, 175] on div "📢" at bounding box center [557, 178] width 19 height 19
click at [382, 103] on h1 "Como funciona? 📢" at bounding box center [392, 111] width 445 height 19
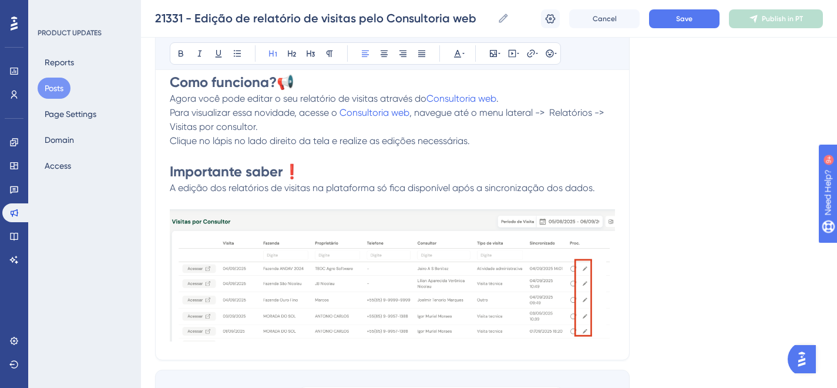
scroll to position [427, 0]
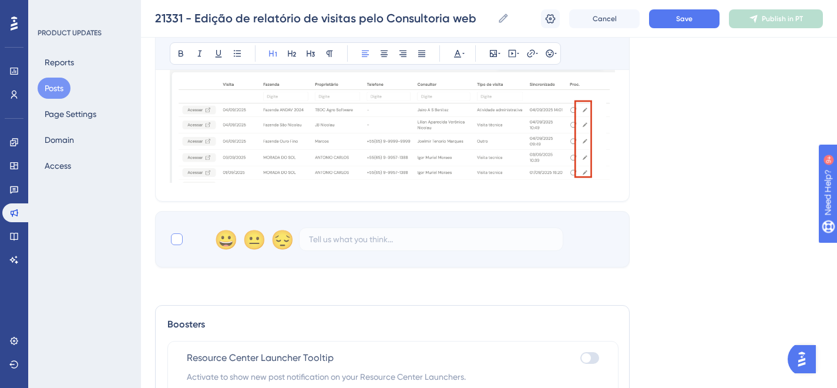
click at [180, 239] on div at bounding box center [177, 239] width 12 height 12
checkbox input "true"
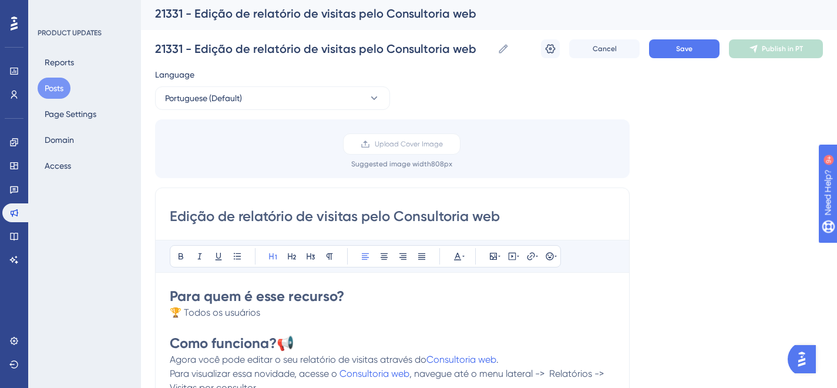
scroll to position [0, 0]
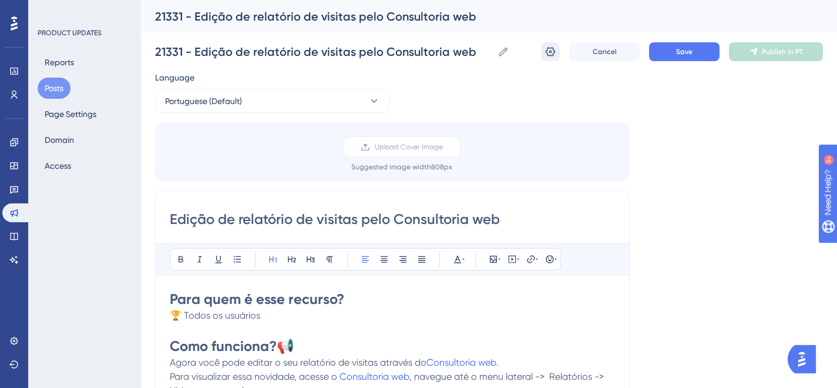
click at [547, 51] on icon at bounding box center [551, 51] width 10 height 9
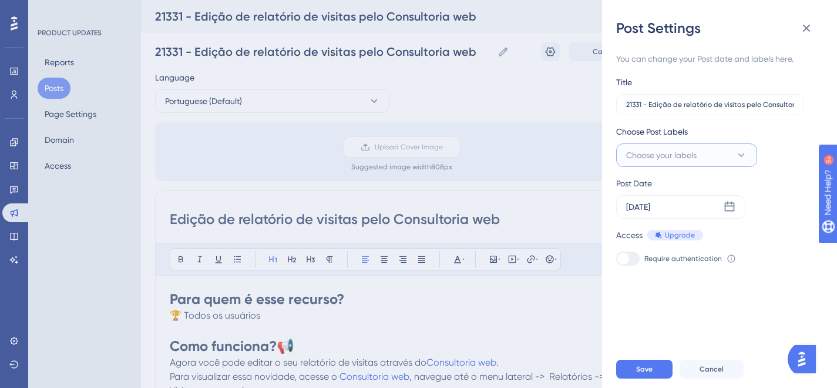
click at [664, 166] on button "Choose your labels" at bounding box center [687, 155] width 141 height 24
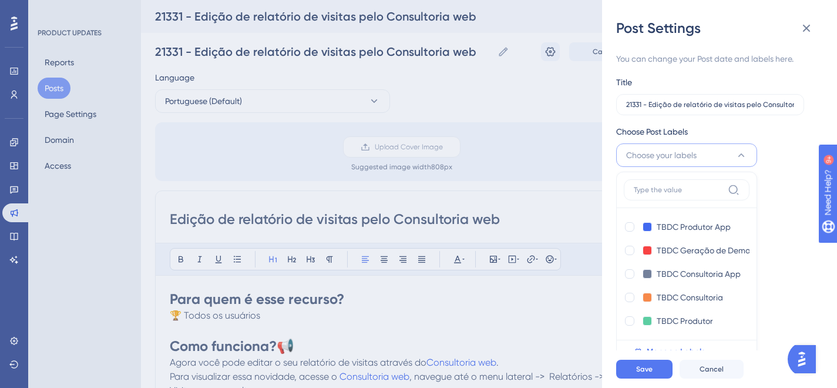
scroll to position [5, 0]
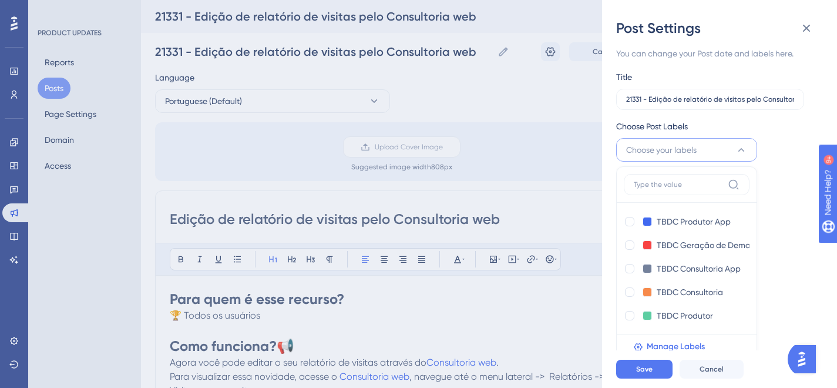
click at [664, 161] on button "Choose your labels" at bounding box center [687, 150] width 141 height 24
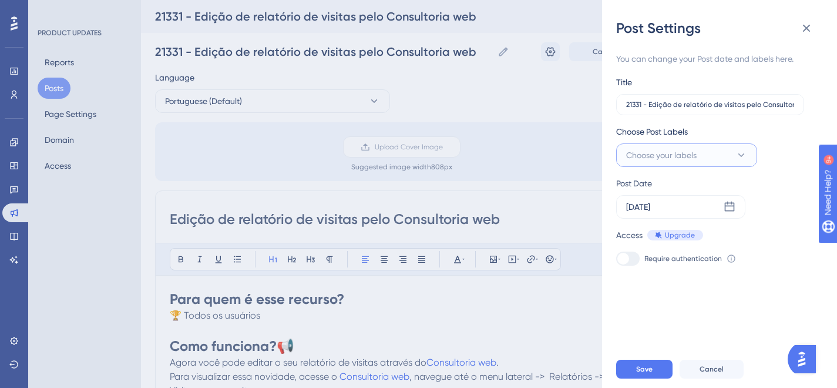
click at [664, 161] on span "Choose your labels" at bounding box center [662, 155] width 71 height 14
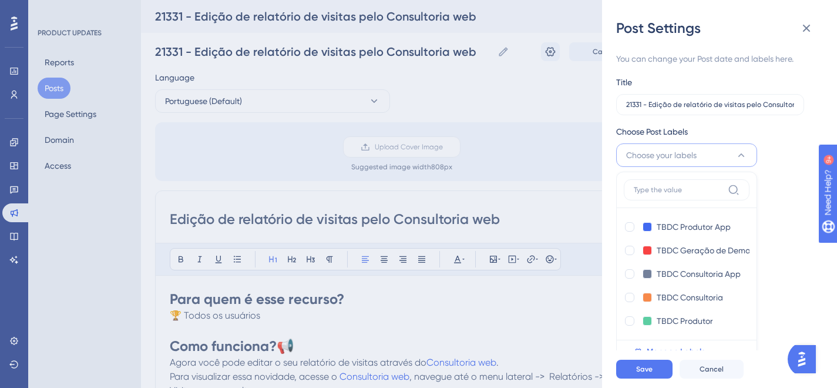
scroll to position [5, 0]
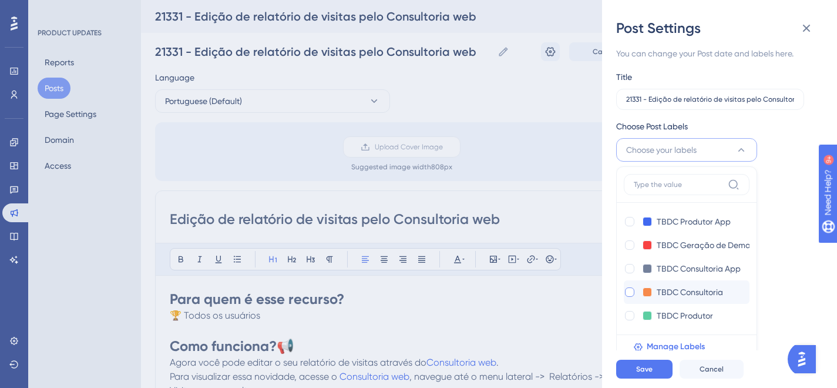
click at [628, 290] on div at bounding box center [629, 291] width 9 height 9
checkbox input "true"
click at [661, 377] on button "Save" at bounding box center [645, 369] width 56 height 19
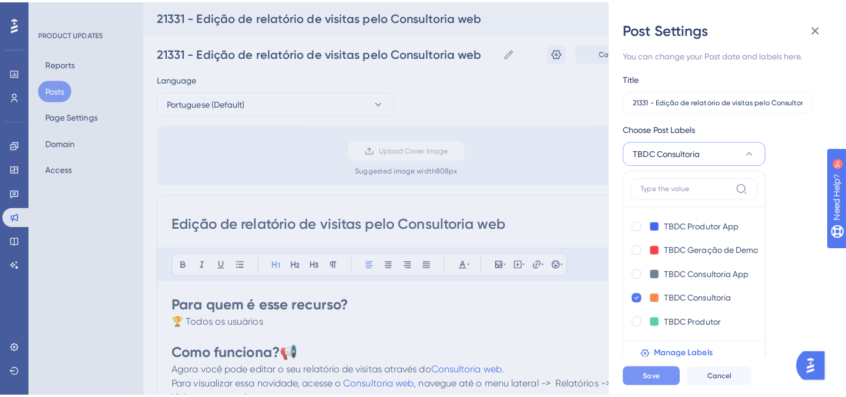
scroll to position [0, 0]
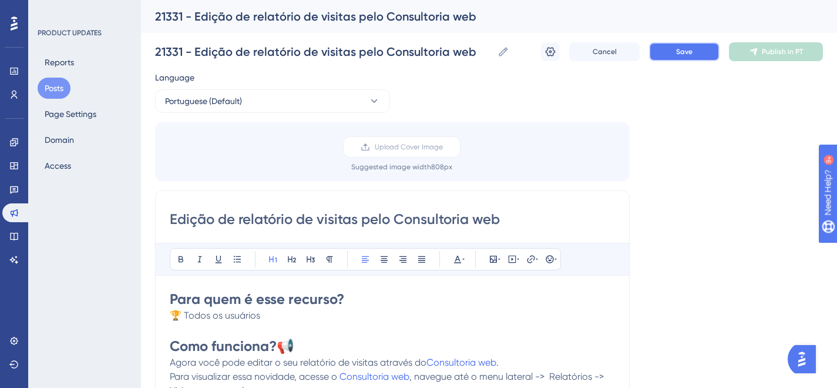
click at [681, 48] on span "Save" at bounding box center [684, 51] width 16 height 9
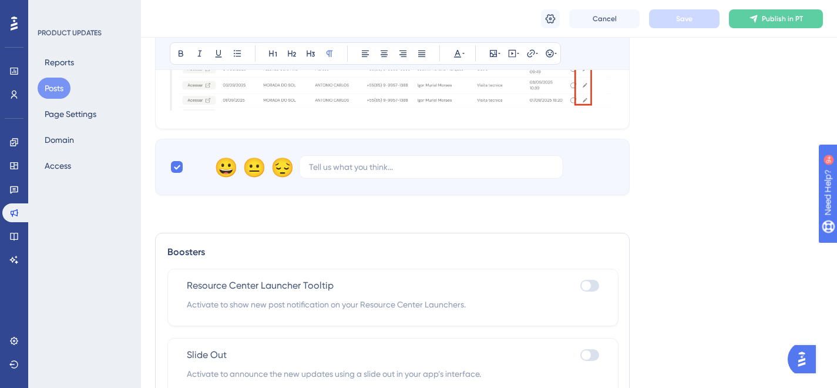
scroll to position [527, 0]
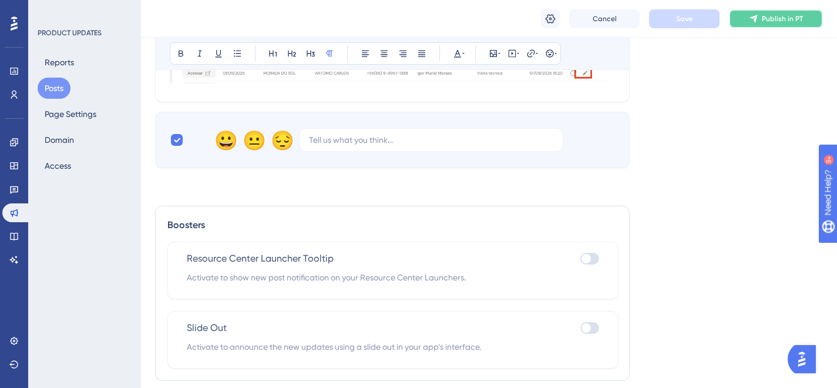
click at [756, 16] on icon at bounding box center [754, 19] width 8 height 8
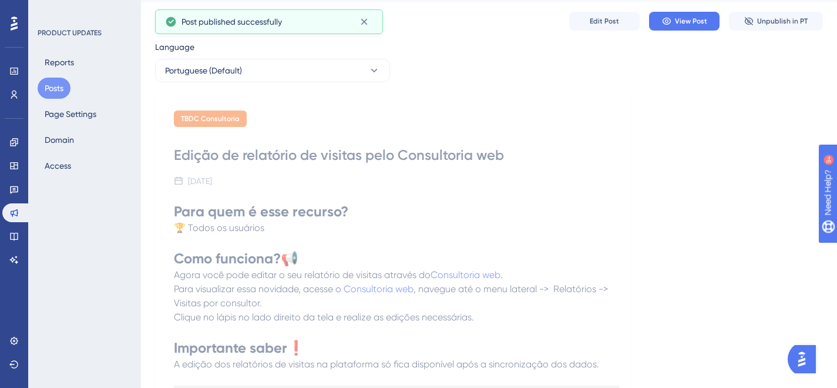
scroll to position [0, 0]
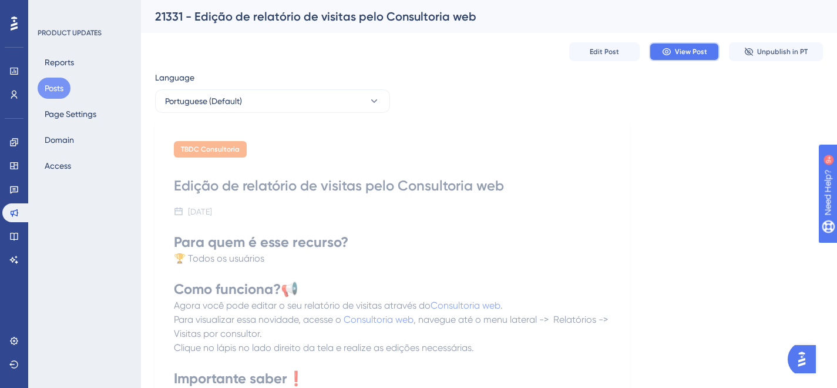
click at [680, 53] on span "View Post" at bounding box center [691, 51] width 32 height 9
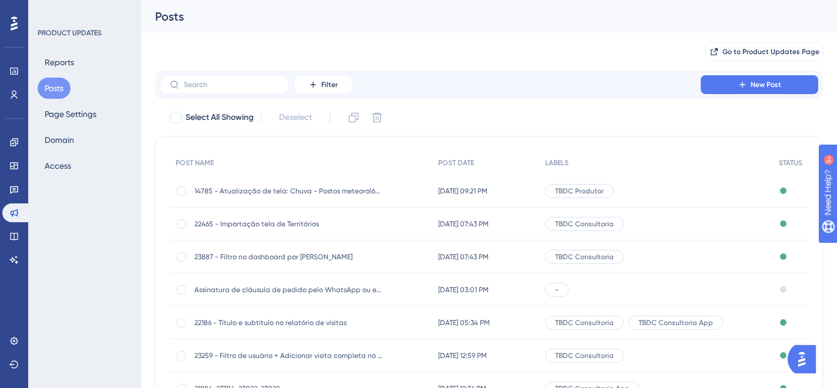
click at [462, 215] on div "[DATE] 07:43 PM [DATE] 07:43 PM" at bounding box center [487, 223] width 108 height 33
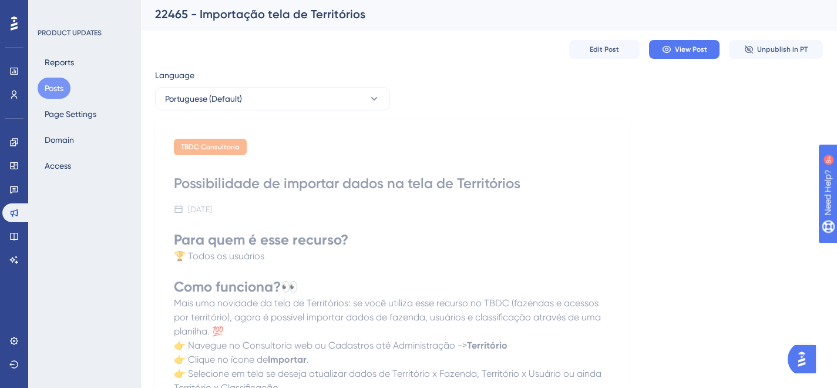
scroll to position [205, 0]
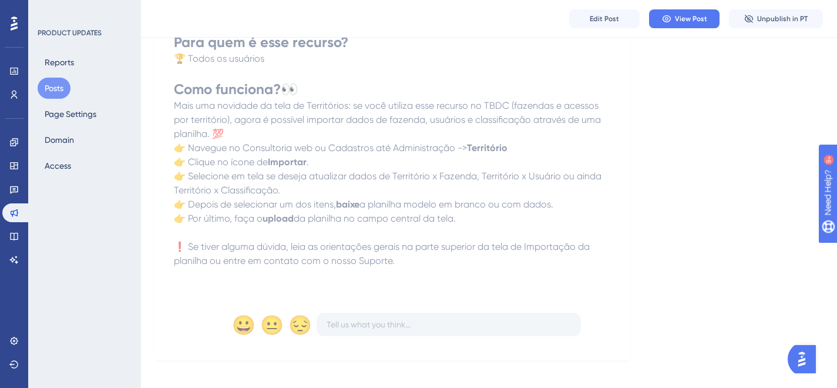
click at [60, 89] on button "Posts" at bounding box center [54, 88] width 33 height 21
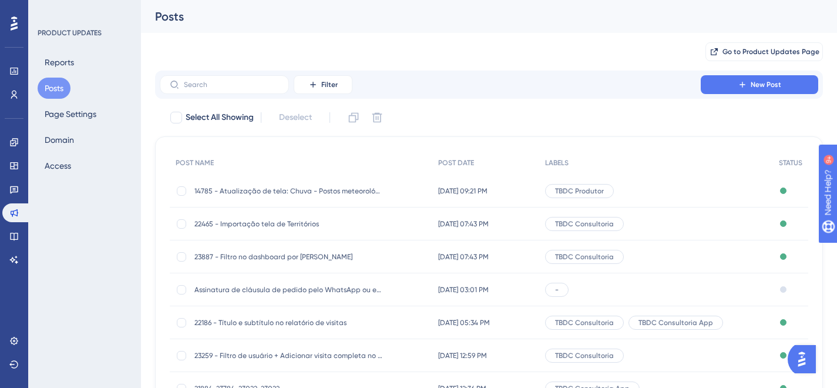
click at [391, 255] on div "23887 - Filtro no dashboard por Território 23887 - Filtro no dashboard por [PER…" at bounding box center [301, 256] width 263 height 33
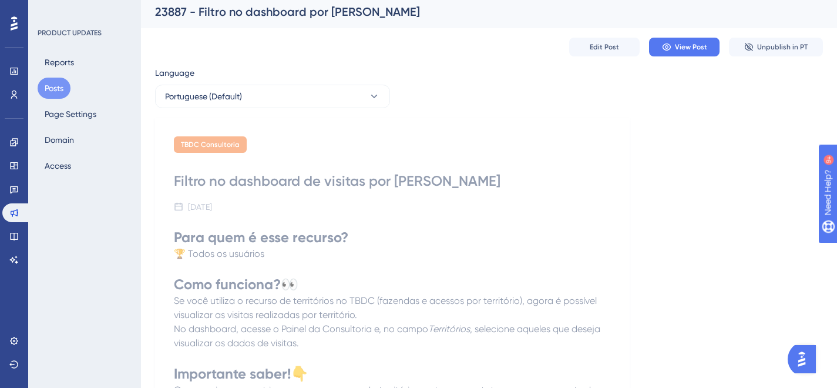
scroll to position [5, 0]
click at [55, 91] on button "Posts" at bounding box center [54, 88] width 33 height 21
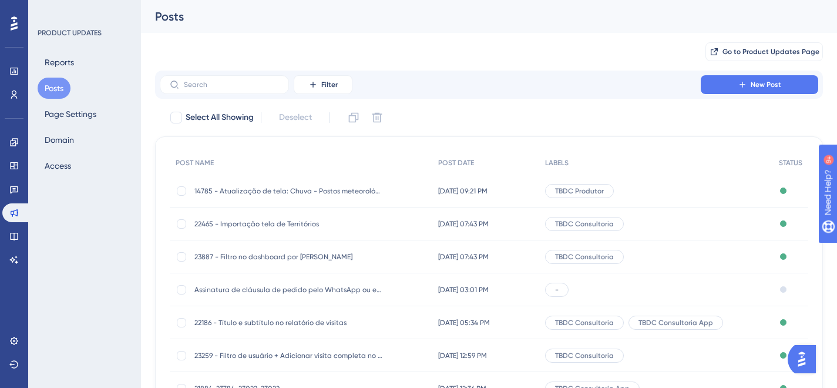
click at [438, 188] on span "[DATE] 09:21 PM" at bounding box center [462, 190] width 49 height 9
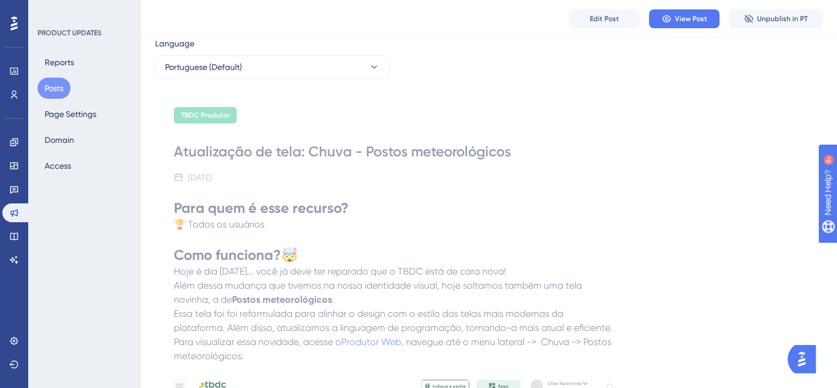
scroll to position [66, 0]
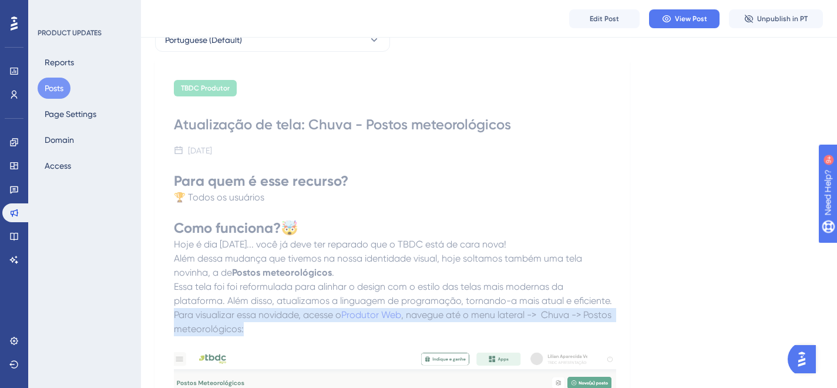
drag, startPoint x: 173, startPoint y: 316, endPoint x: 331, endPoint y: 330, distance: 158.7
click at [331, 330] on div "TBDC Produtor Atualização de tela: Chuva - Postos meteorológicos [DATE] Para qu…" at bounding box center [392, 318] width 475 height 515
copy p "Para visualizar essa novidade, acesse o Produtor Web , navegue até o menu later…"
